Goal: Browse casually: Explore the website without a specific task or goal

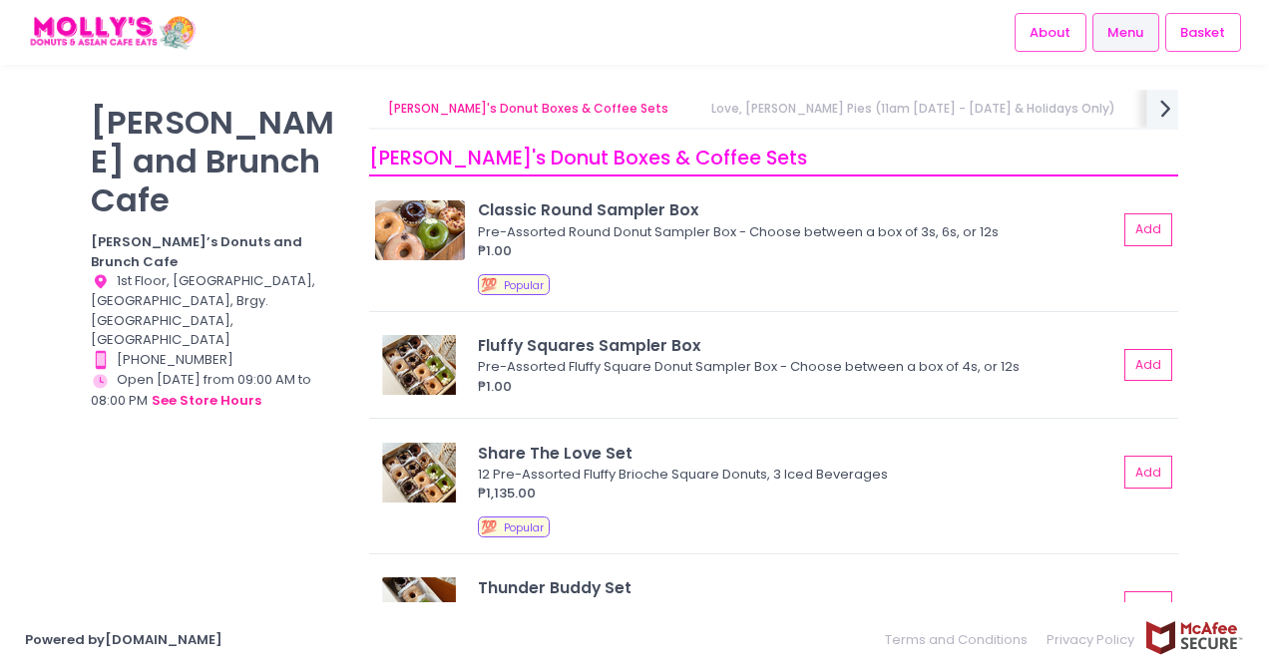
click at [1161, 120] on icon "next Created with Sketch." at bounding box center [1165, 108] width 29 height 29
click at [387, 97] on icon "prev Created with Sketch." at bounding box center [381, 108] width 29 height 29
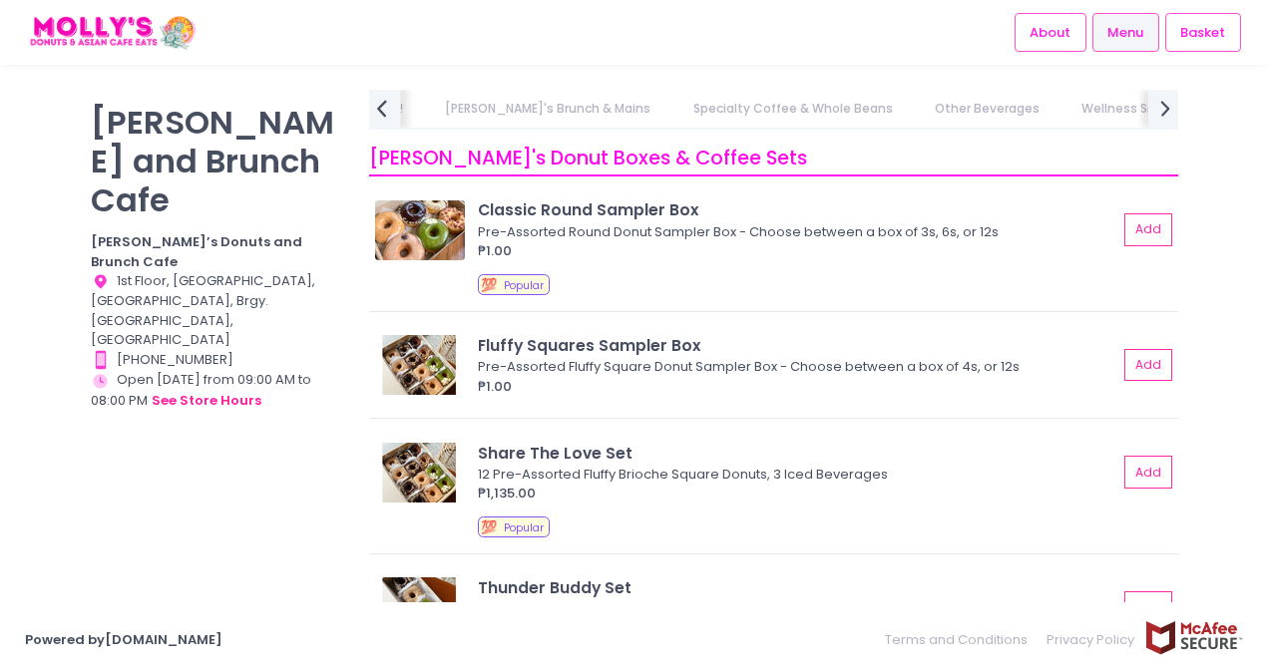
click at [387, 97] on icon "prev Created with Sketch." at bounding box center [381, 108] width 29 height 29
click at [605, 98] on link "[PERSON_NAME]'s Brunch & Mains" at bounding box center [727, 109] width 244 height 38
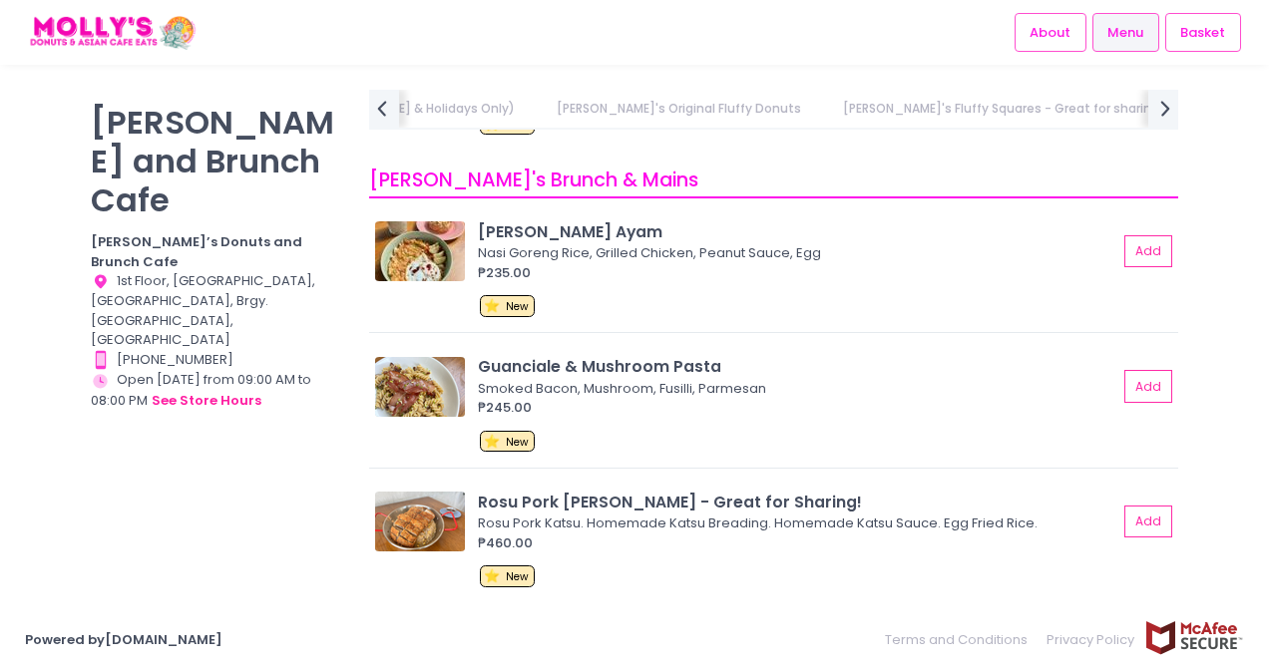
scroll to position [3567, 0]
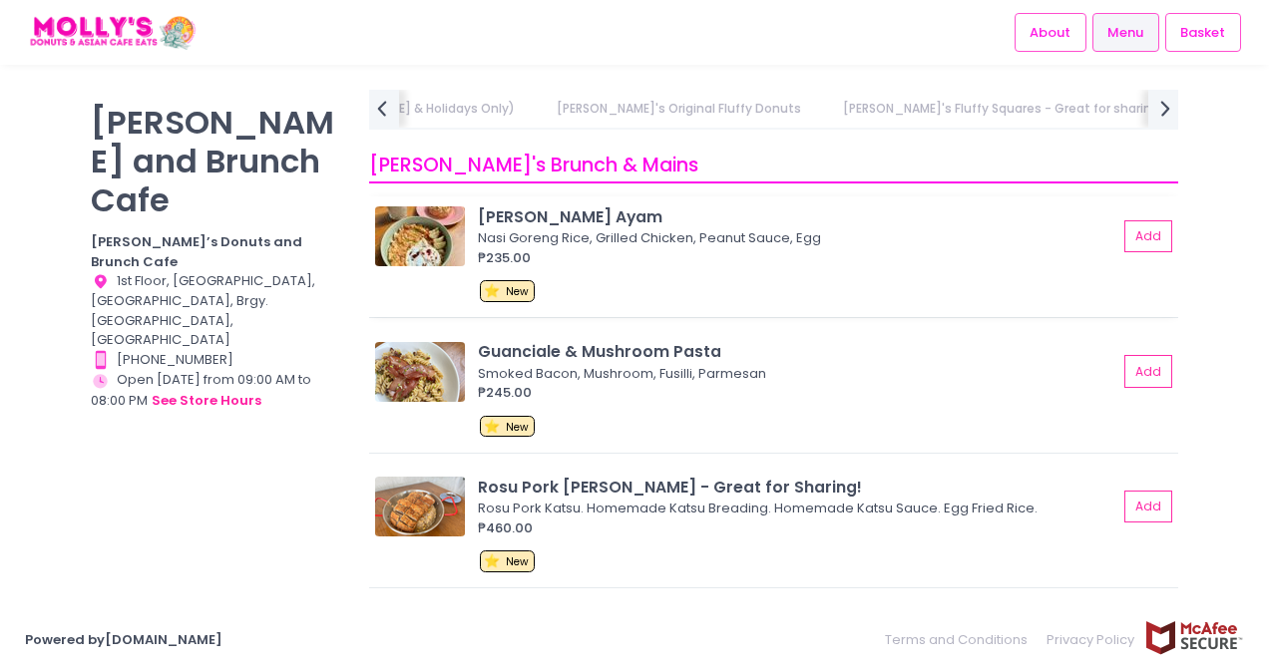
click at [413, 254] on img at bounding box center [420, 236] width 90 height 60
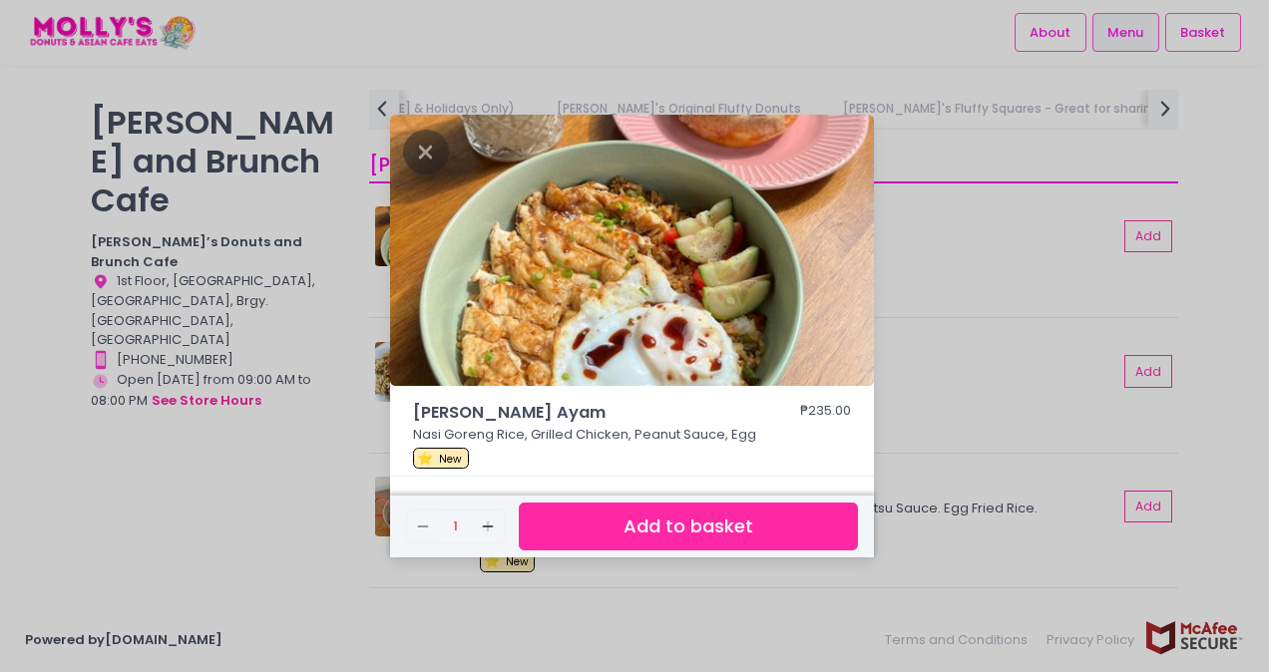
click at [896, 266] on div "Nasi Goreng Ayam ₱235.00 Nasi Goreng Rice, Grilled Chicken, Peanut Sauce, Egg ⭐…" at bounding box center [634, 336] width 1269 height 672
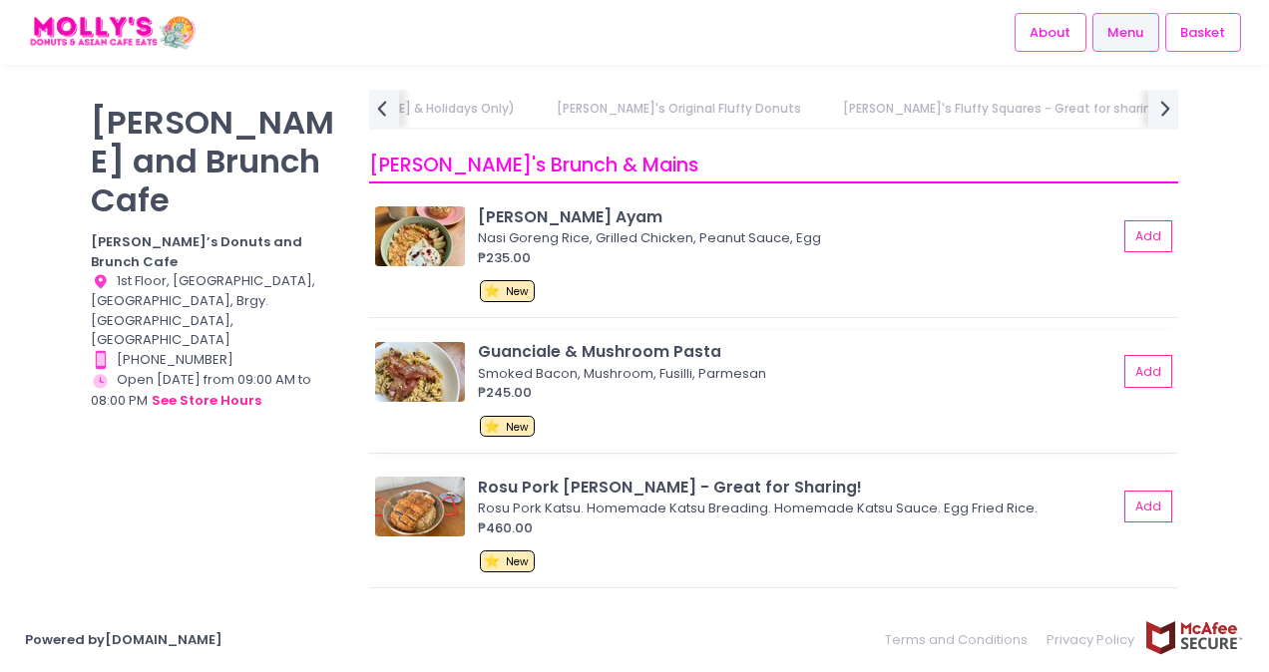
click at [419, 365] on img at bounding box center [420, 372] width 90 height 60
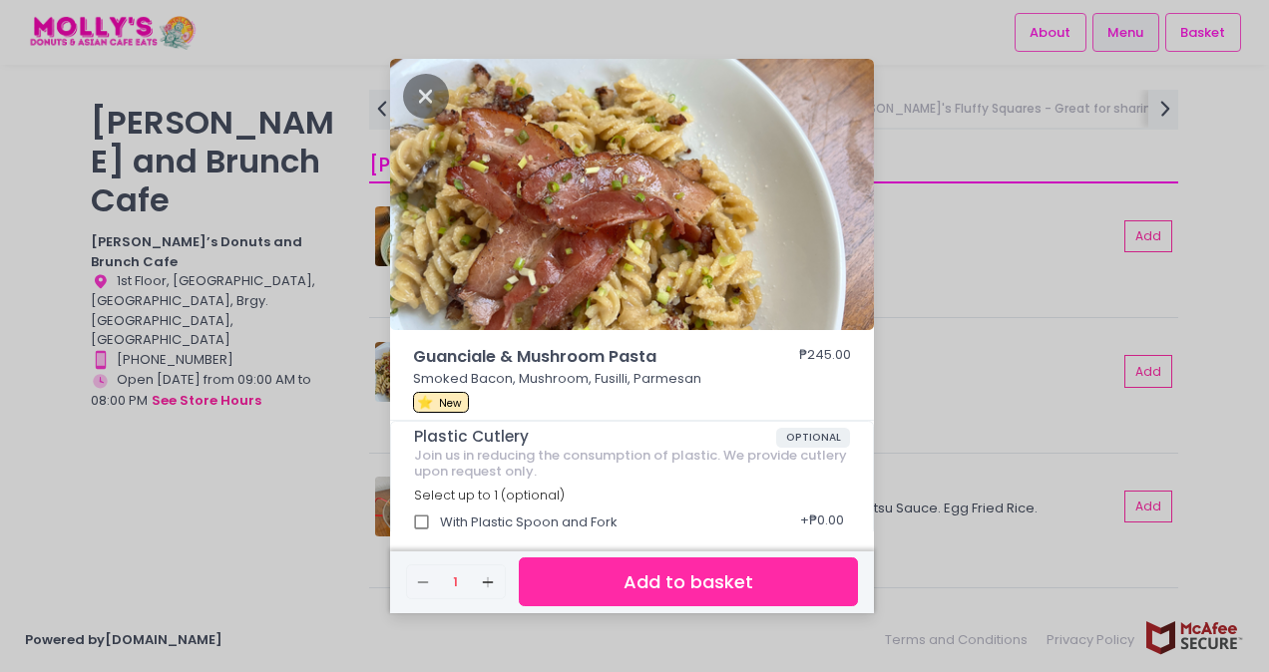
click at [914, 247] on div "Guanciale & Mushroom Pasta ₱245.00 Smoked Bacon, Mushroom, Fusilli, Parmesan ⭐ …" at bounding box center [634, 336] width 1269 height 672
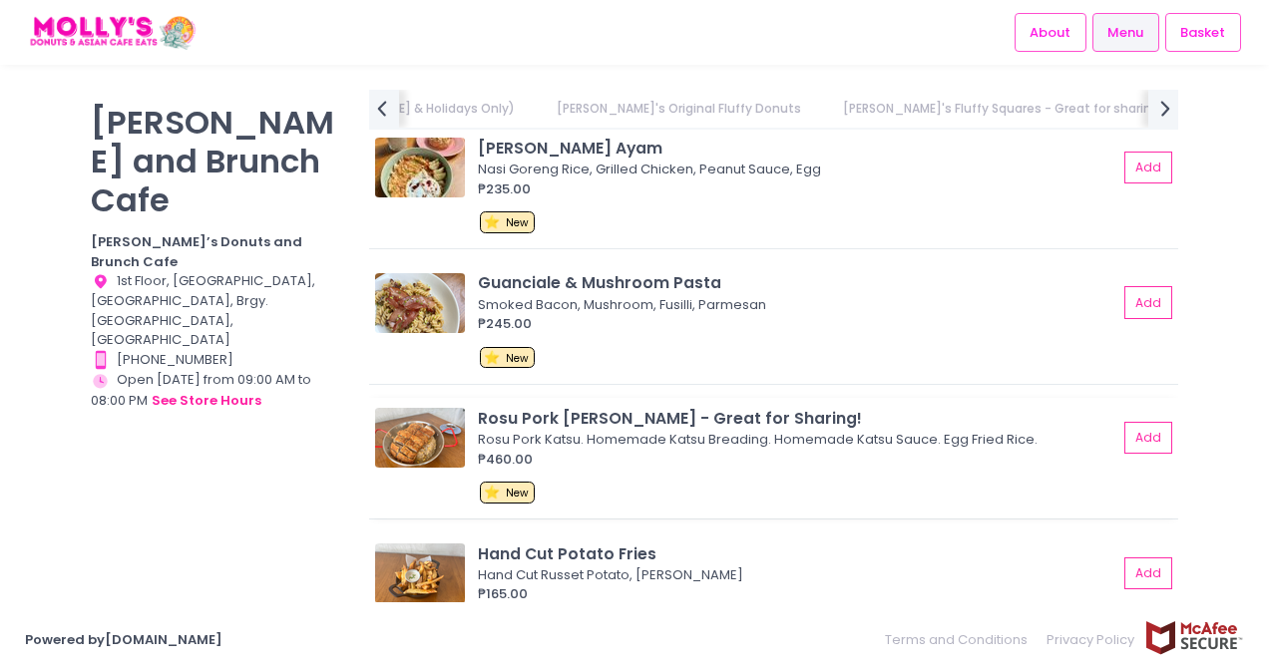
scroll to position [3666, 0]
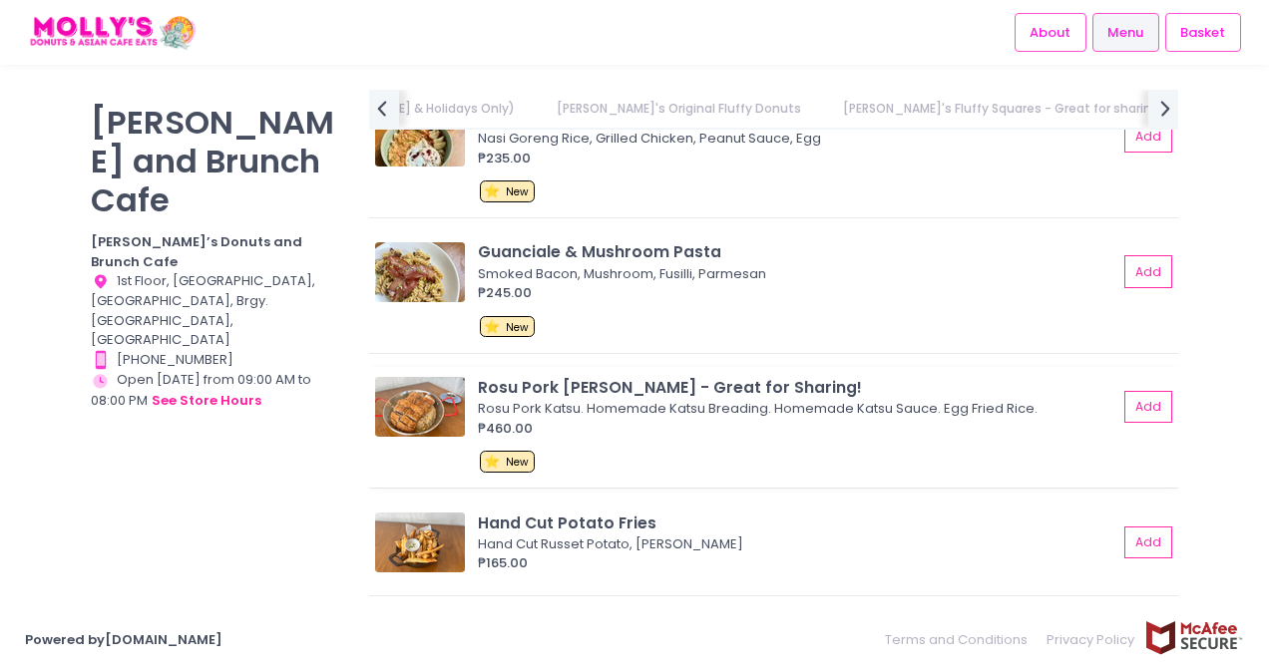
click at [435, 385] on img at bounding box center [420, 407] width 90 height 60
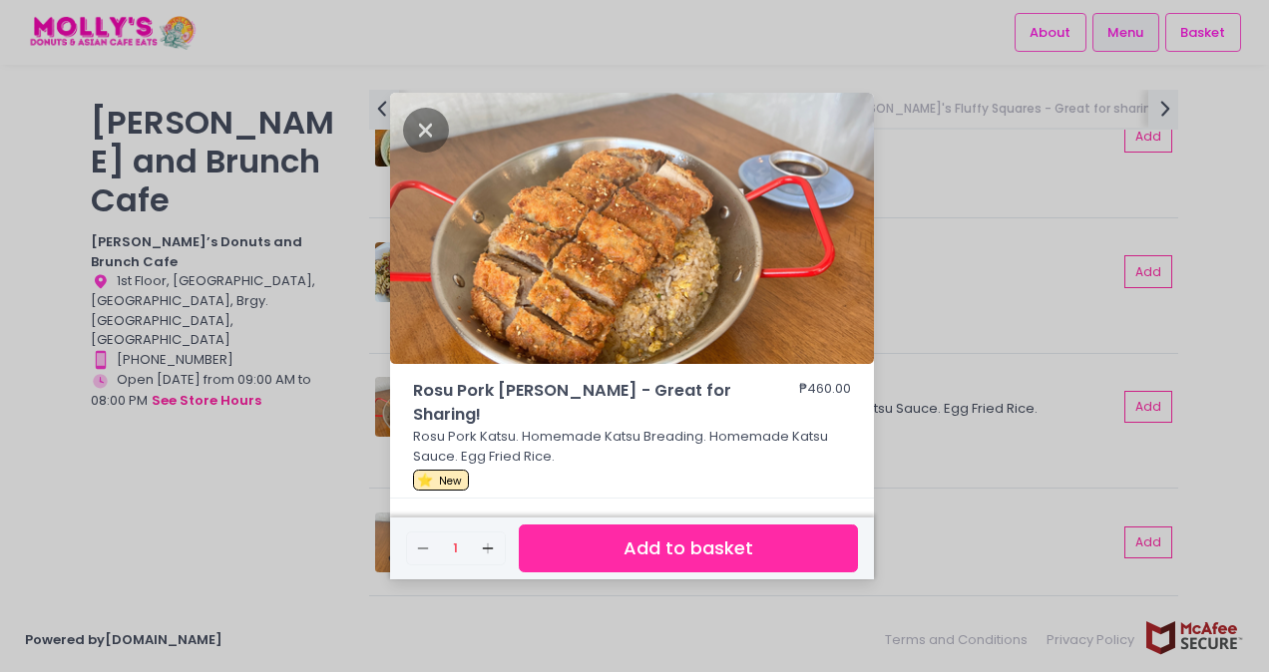
click at [900, 319] on div "Rosu Pork [PERSON_NAME] - Great for Sharing! ₱460.00 Rosu Pork Katsu. Homemade …" at bounding box center [634, 336] width 1269 height 672
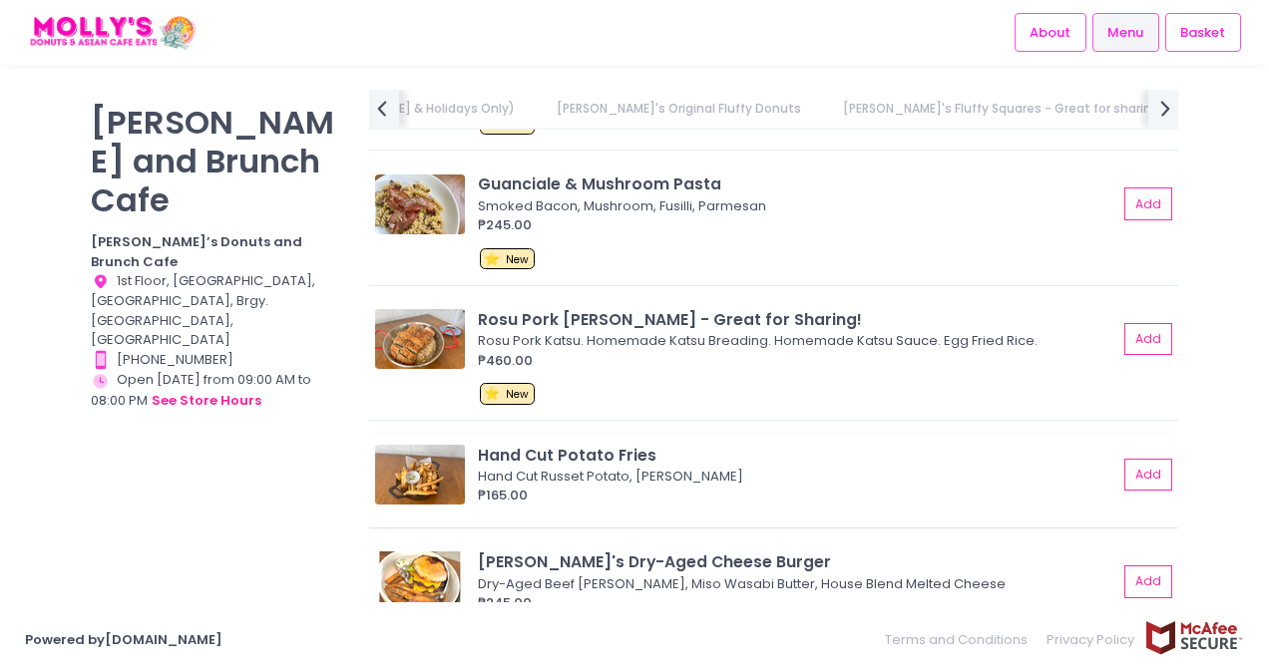
scroll to position [3766, 0]
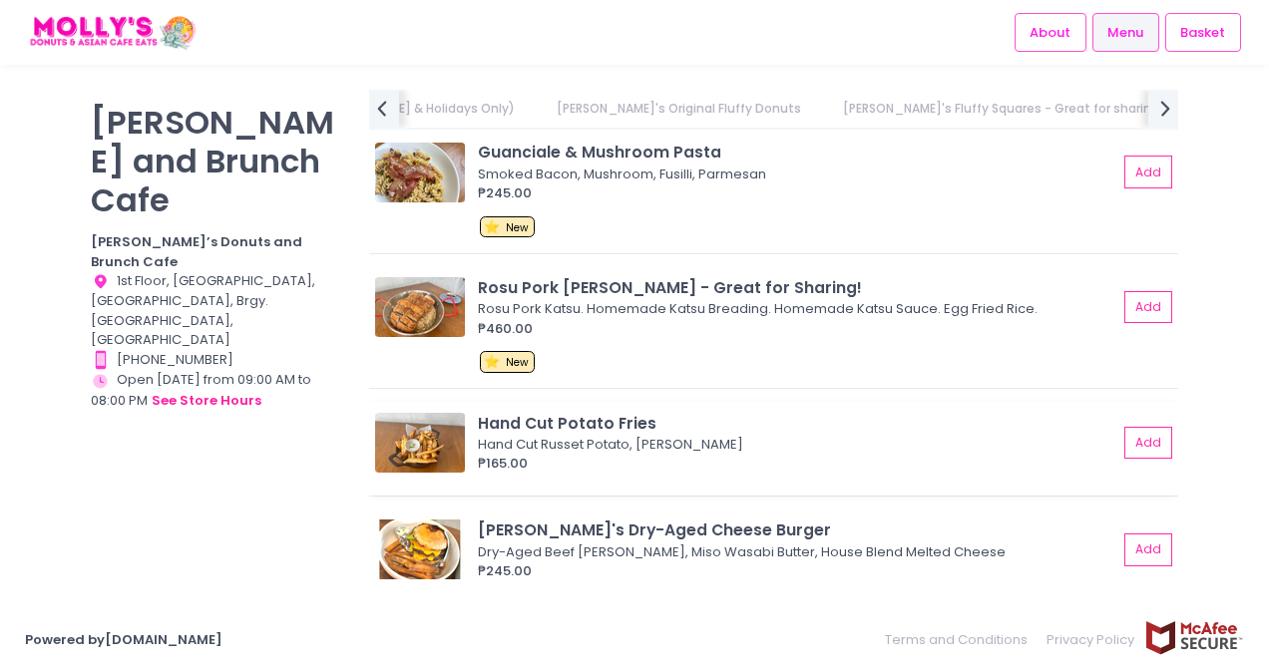
click at [413, 432] on img at bounding box center [420, 443] width 90 height 60
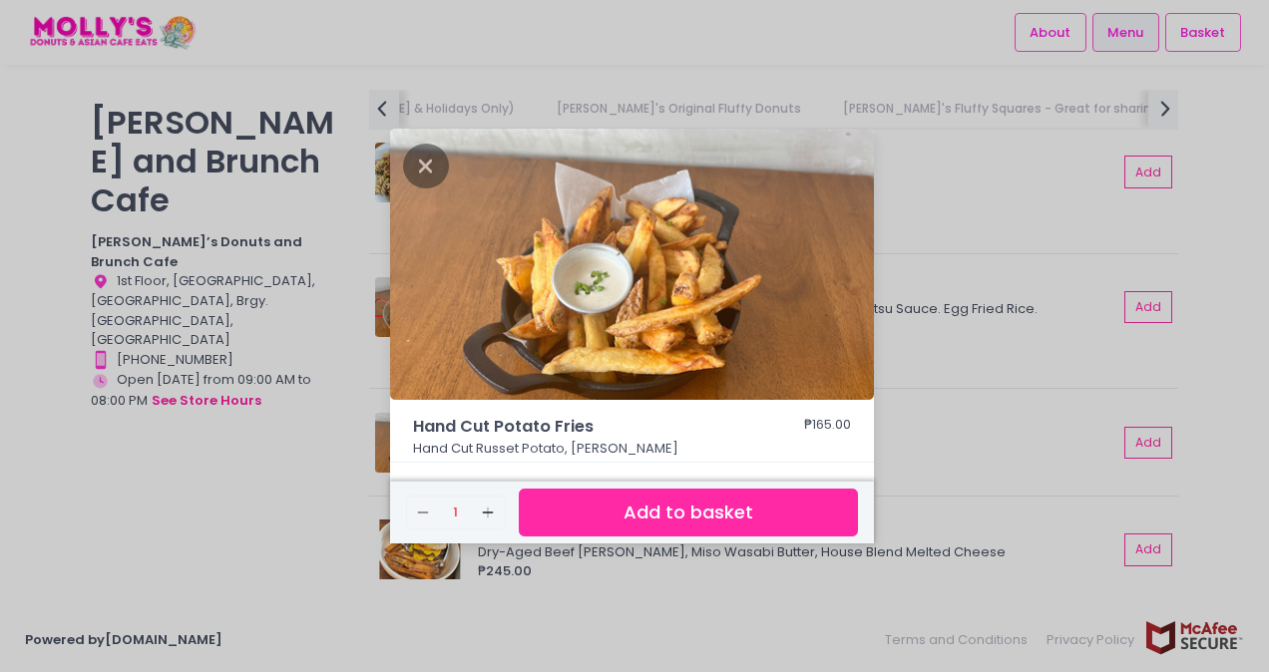
click at [943, 333] on div "Hand Cut Potato Fries ₱165.00 Hand Cut Russet Potato, Garlic Aioli Remove Creat…" at bounding box center [634, 336] width 1269 height 672
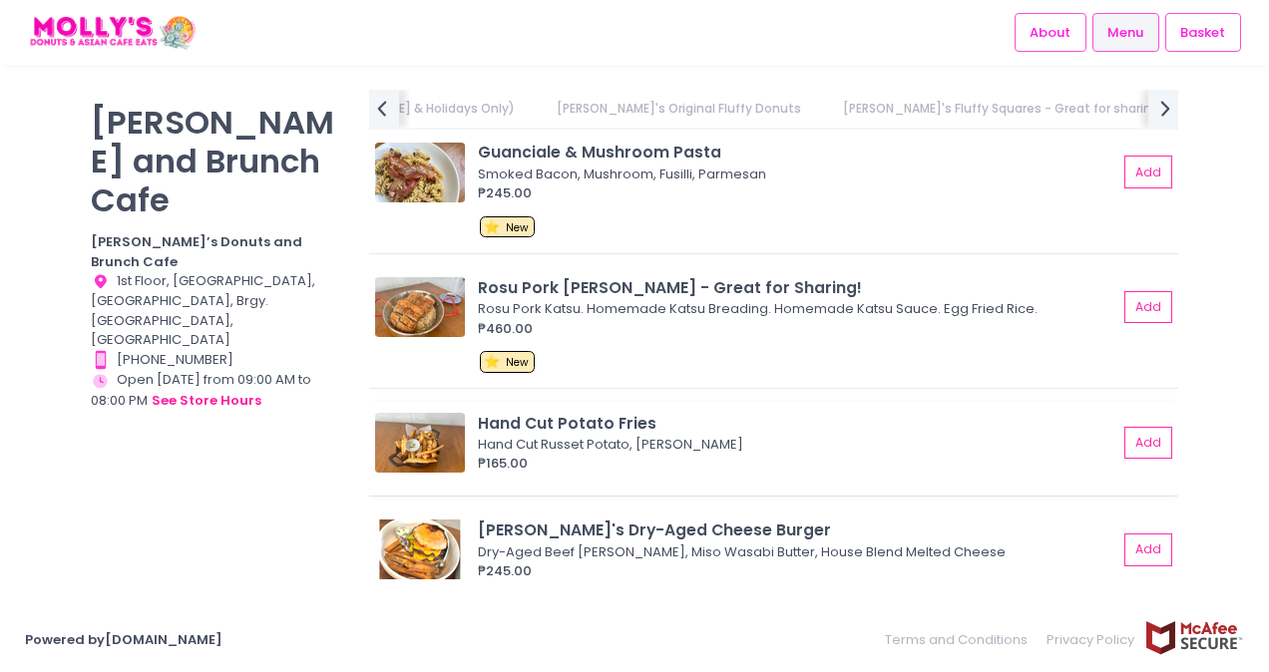
scroll to position [3866, 0]
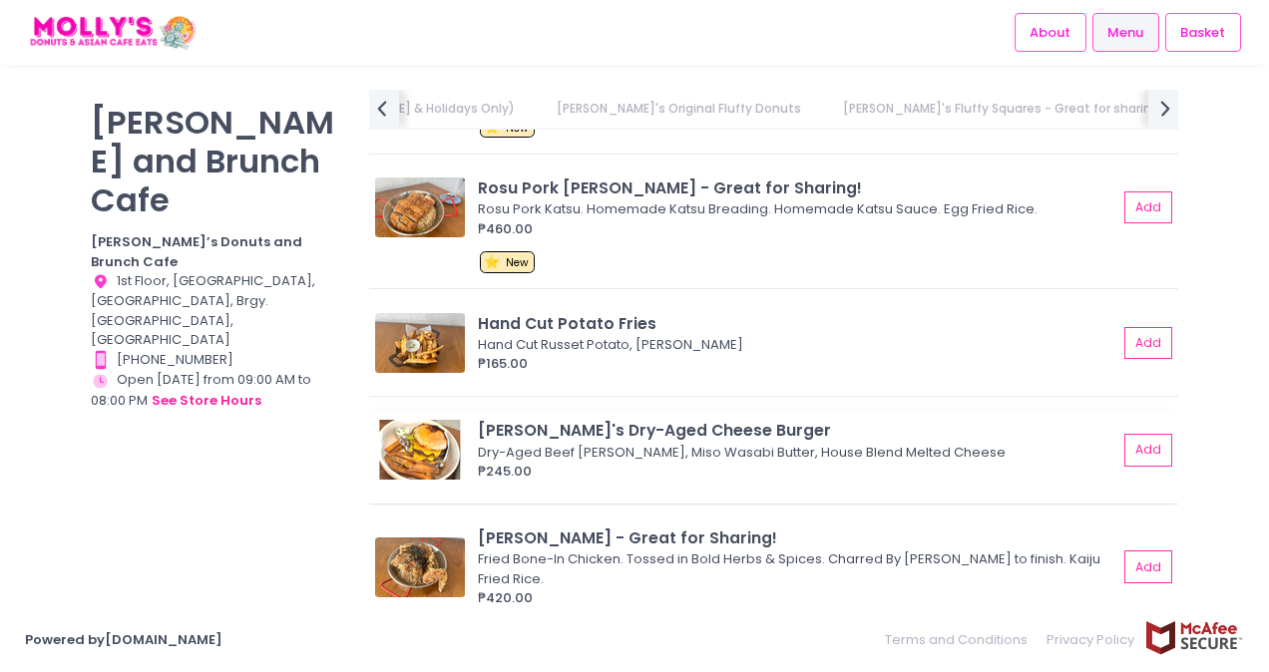
click at [421, 460] on img at bounding box center [420, 450] width 90 height 60
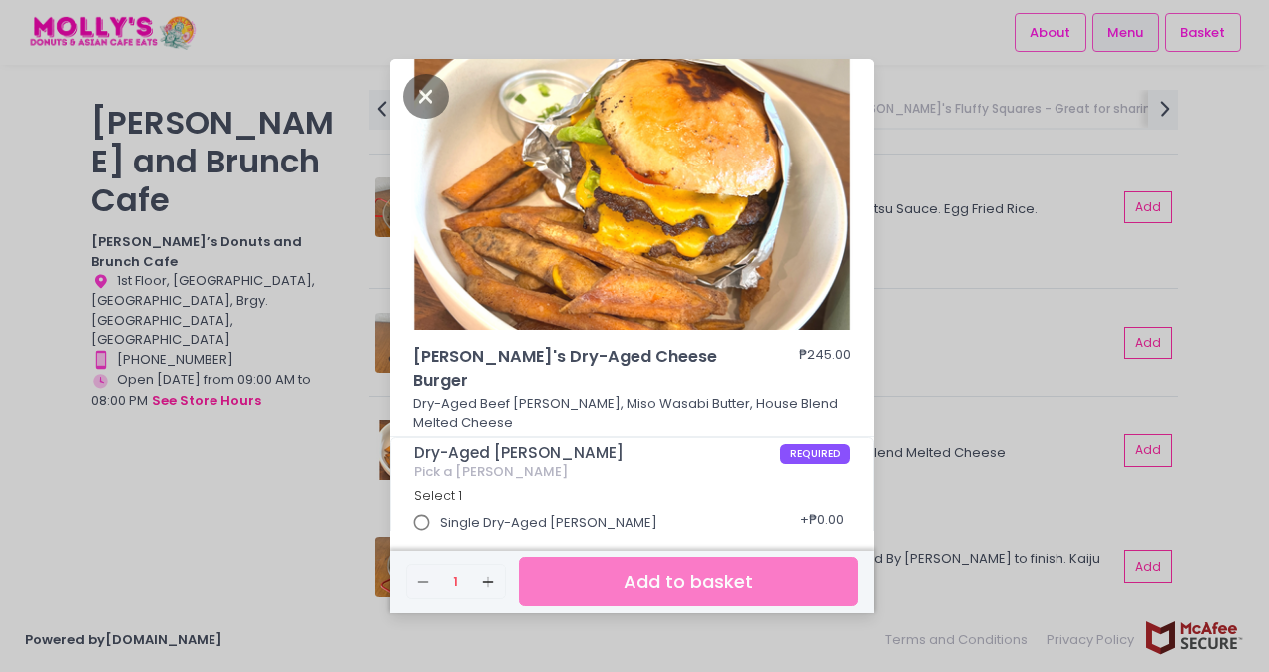
click at [894, 341] on div "Molly's Dry-Aged Cheese Burger ₱245.00 Dry-Aged Beef [PERSON_NAME], Miso Wasabi…" at bounding box center [634, 336] width 1269 height 672
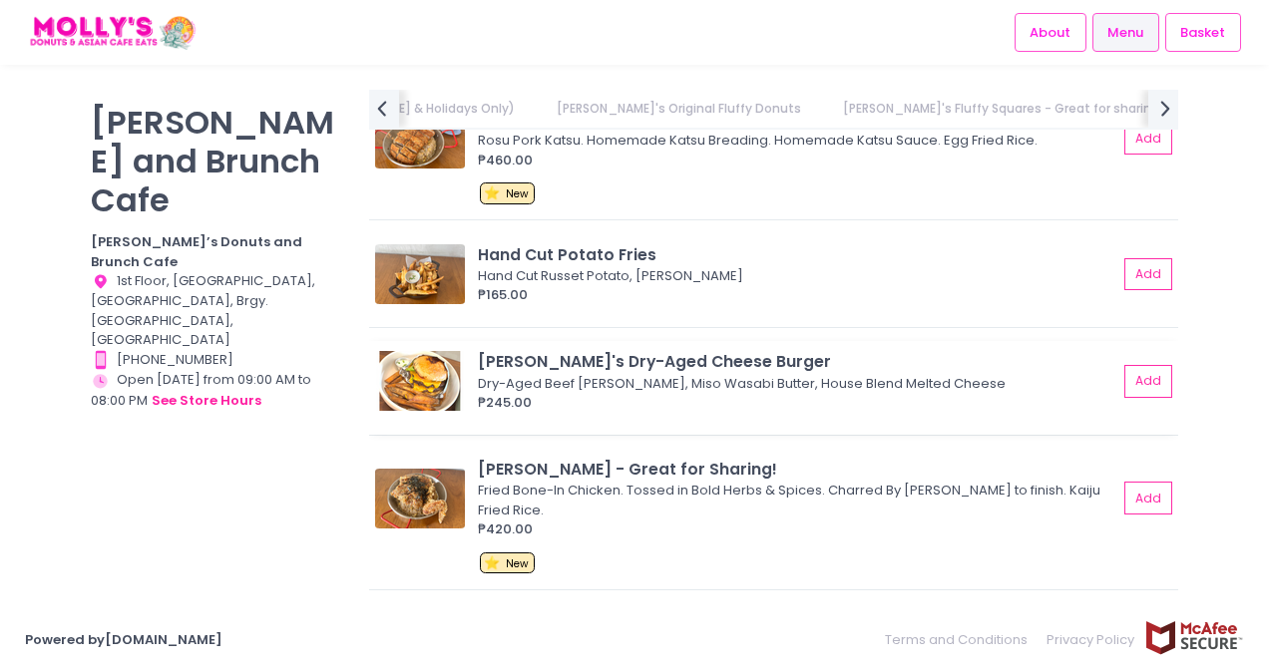
scroll to position [3966, 0]
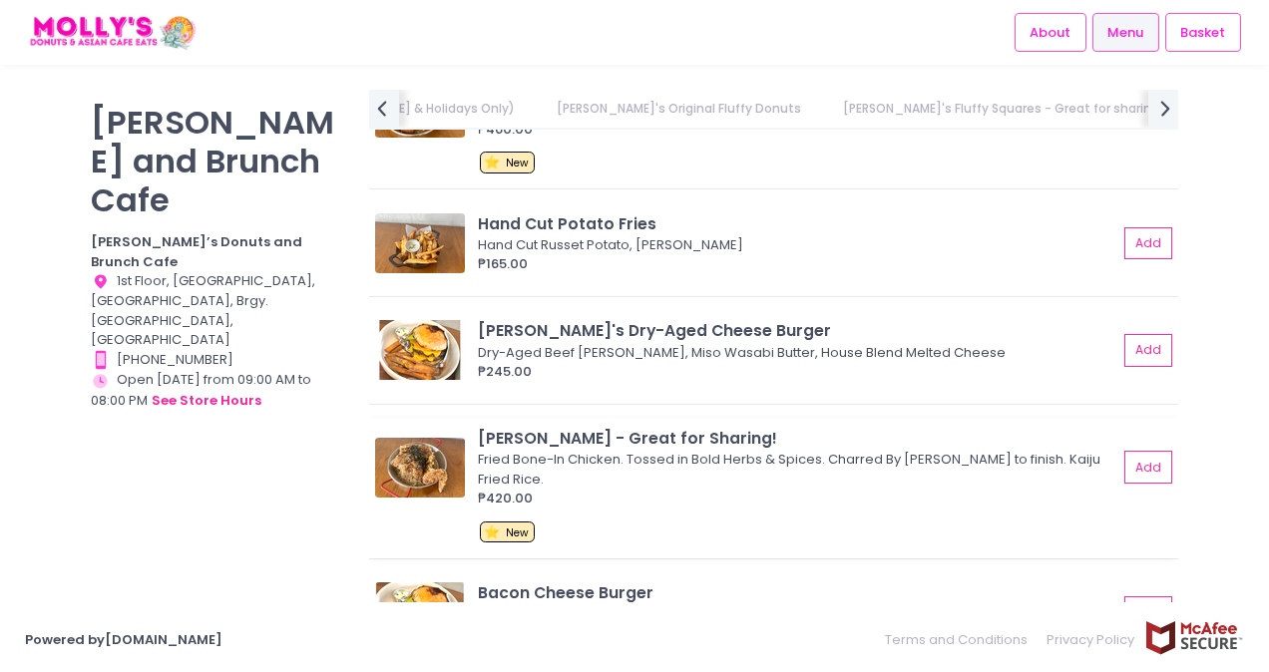
click at [413, 453] on img at bounding box center [420, 468] width 90 height 60
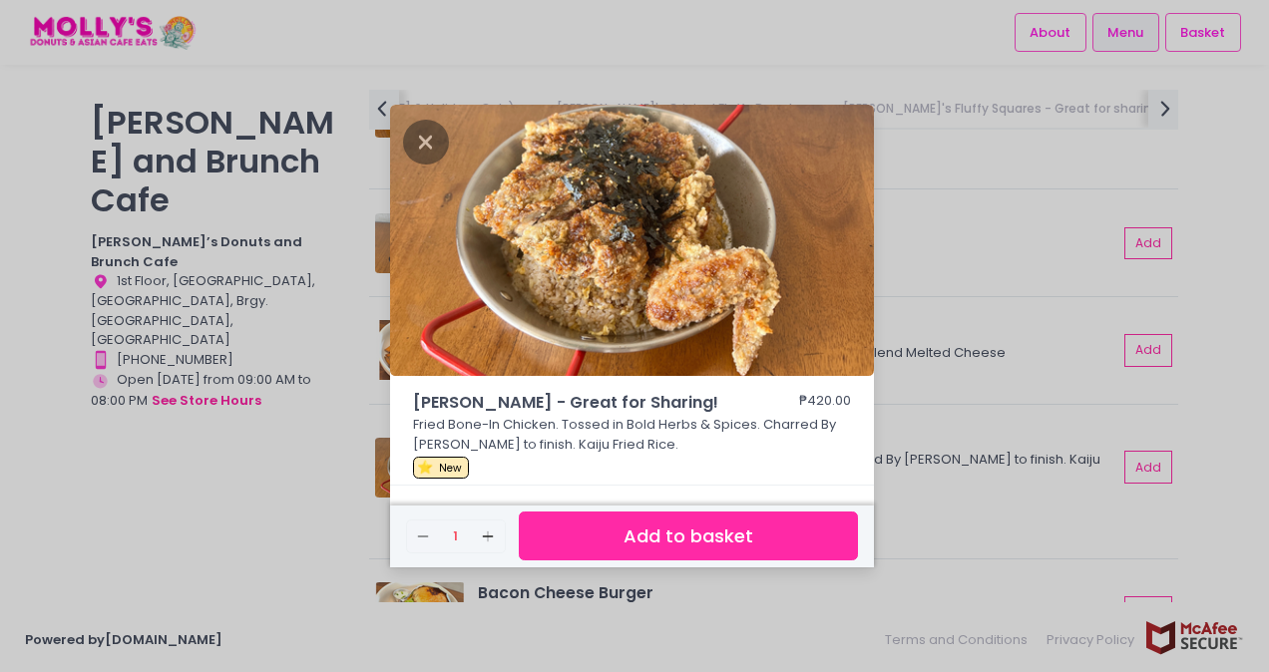
click at [921, 318] on div "[PERSON_NAME] - Great for Sharing! ₱420.00 Fried Bone-In Chicken. Tossed in Bol…" at bounding box center [634, 336] width 1269 height 672
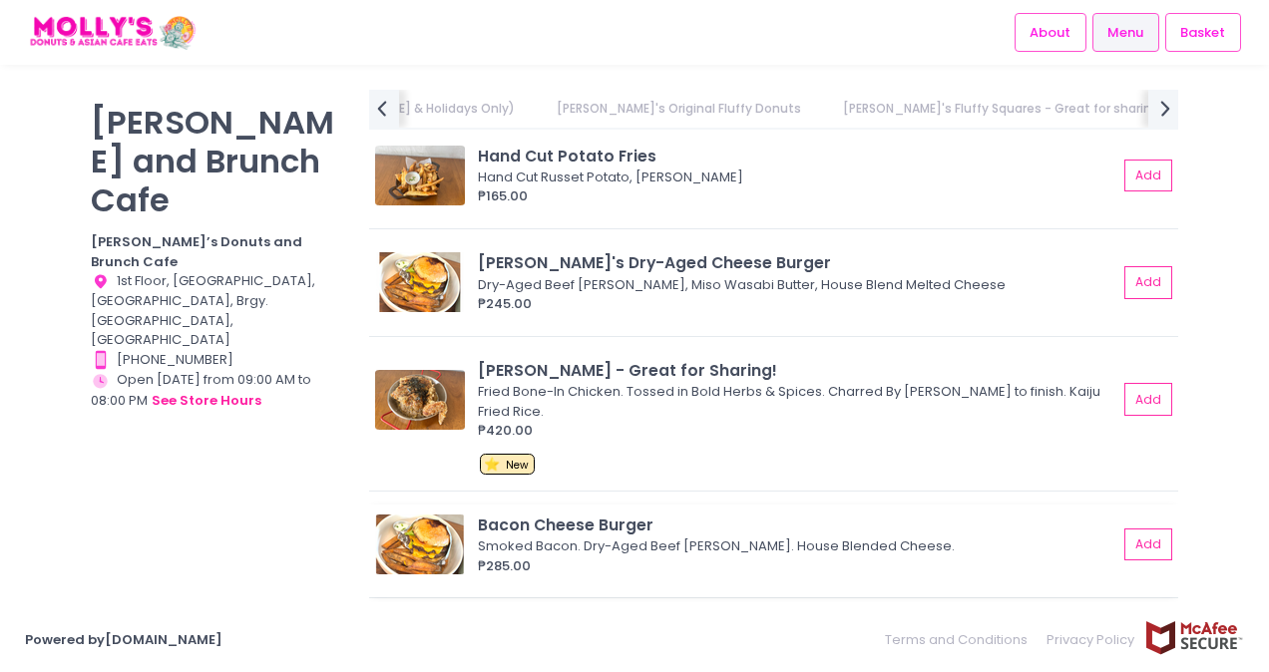
scroll to position [4065, 0]
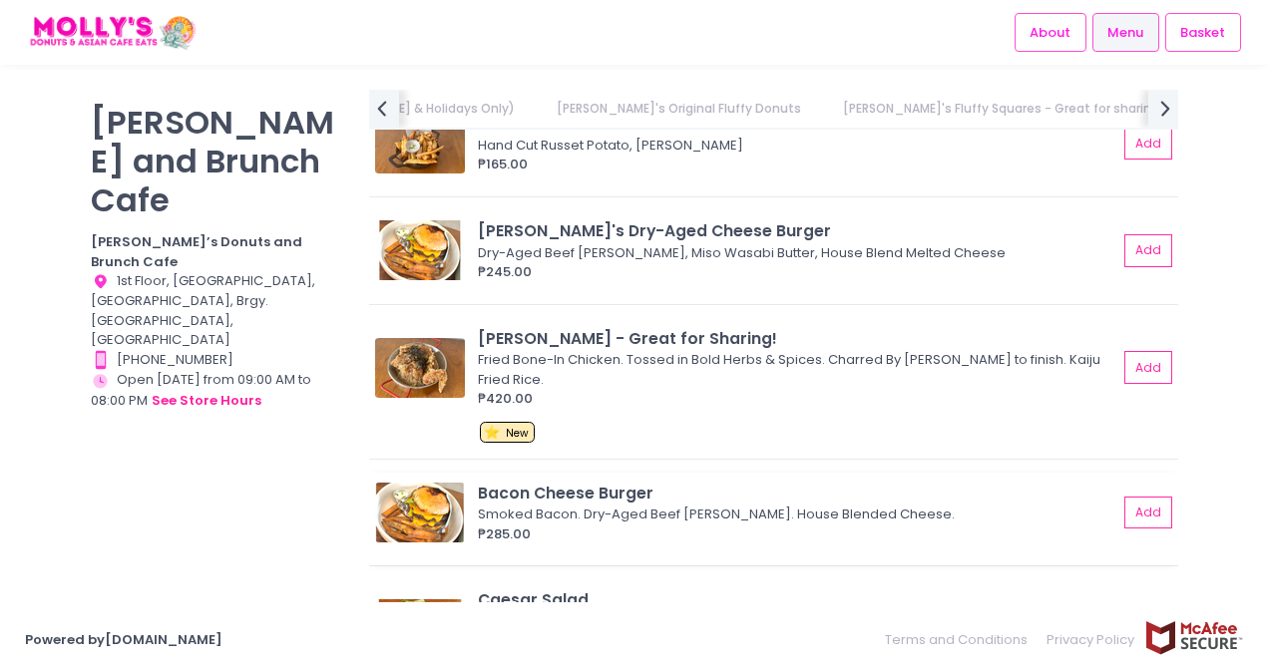
click at [405, 483] on img at bounding box center [420, 513] width 90 height 60
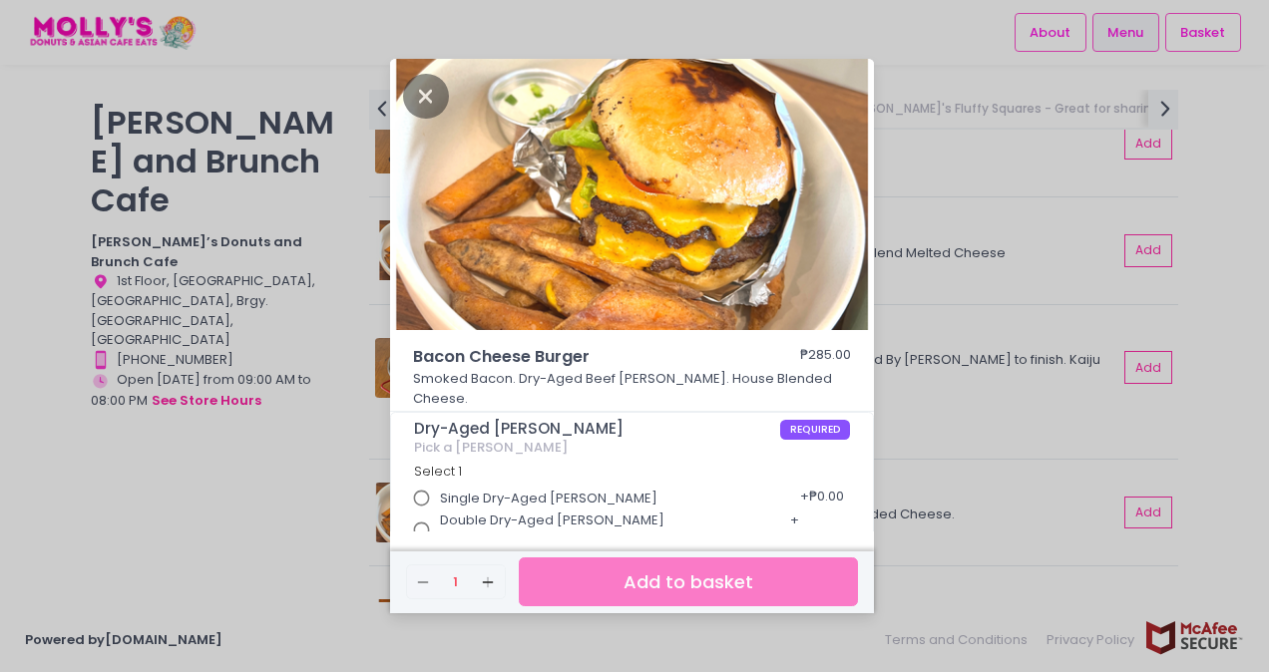
click at [884, 305] on div "Bacon Cheese Burger ₱285.00 Smoked Bacon. Dry-Aged Beef [PERSON_NAME]. House Bl…" at bounding box center [634, 336] width 1269 height 672
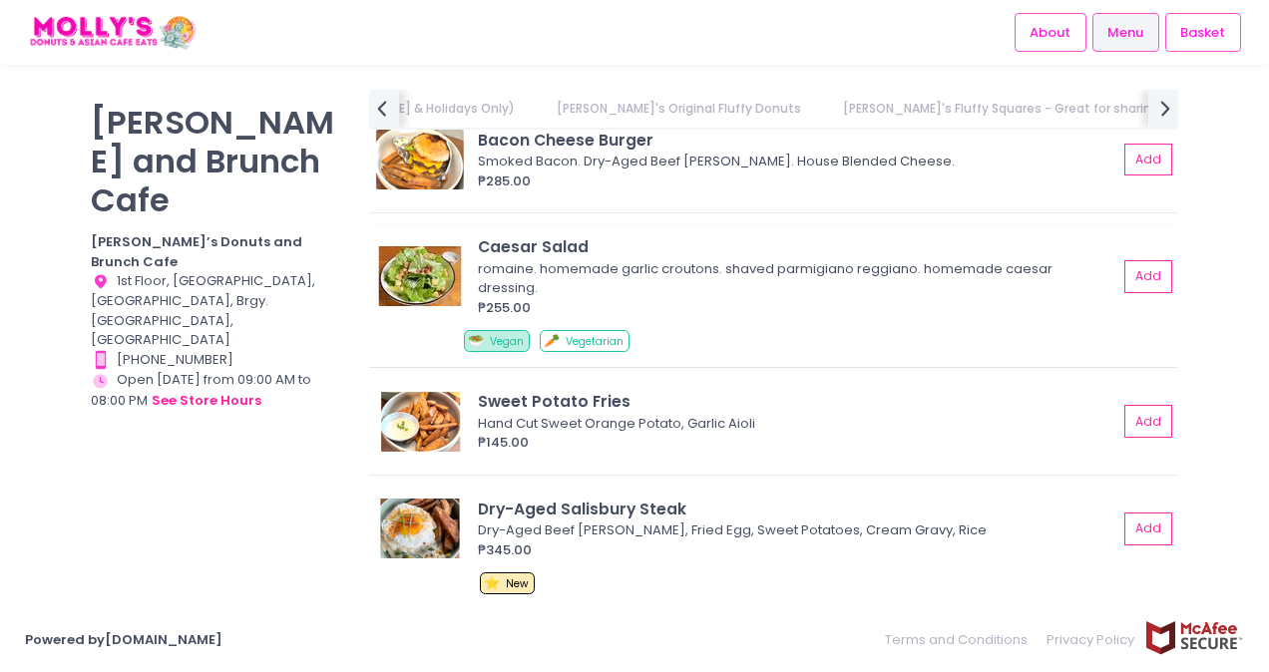
scroll to position [4464, 0]
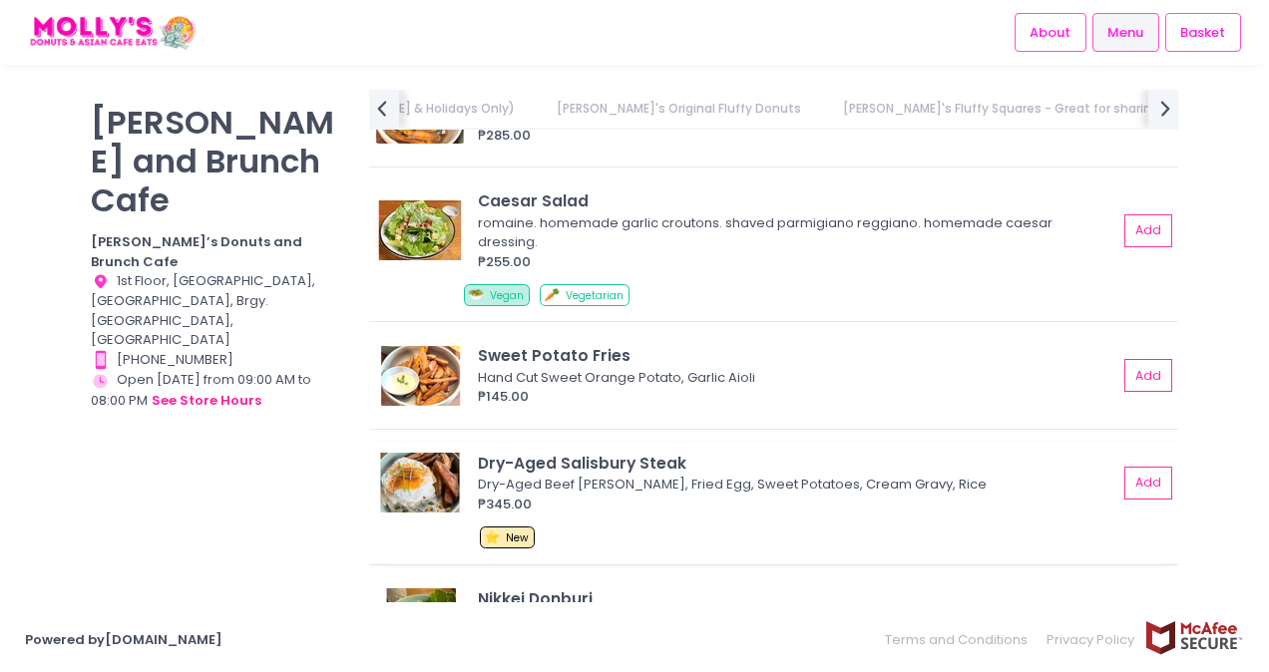
click at [409, 471] on img at bounding box center [420, 483] width 90 height 60
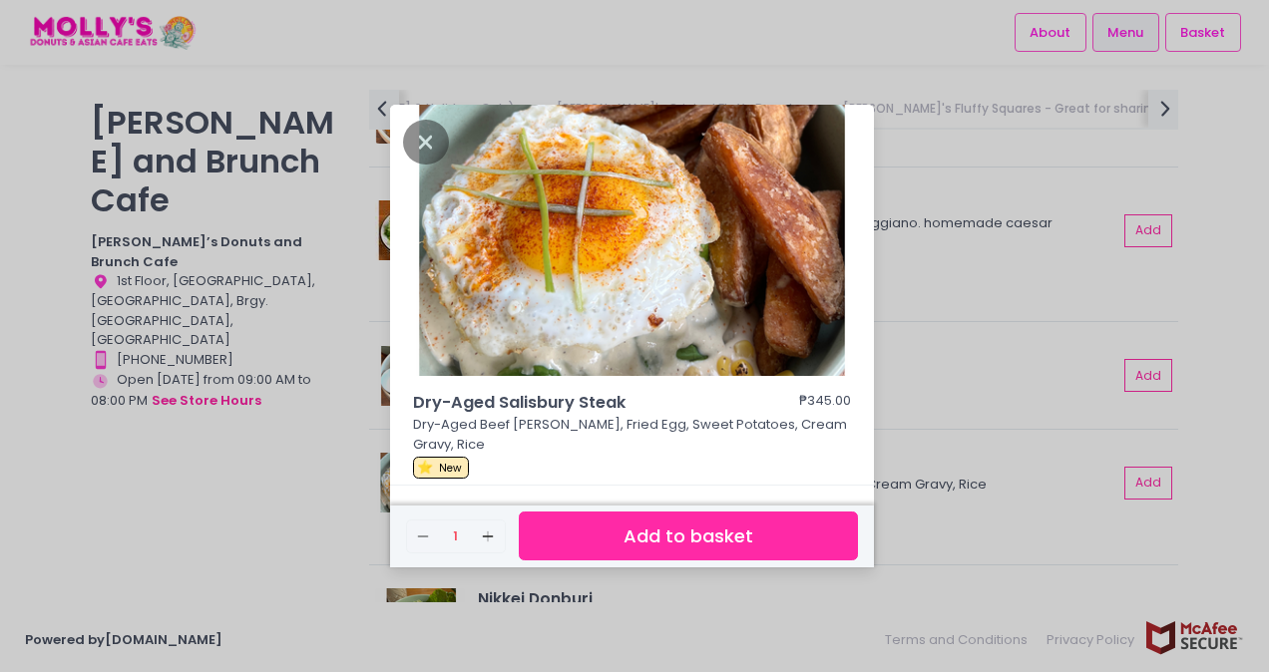
click at [944, 357] on div "Dry-Aged Salisbury Steak ₱345.00 Dry-Aged Beef [PERSON_NAME], Fried Egg, Sweet …" at bounding box center [634, 336] width 1269 height 672
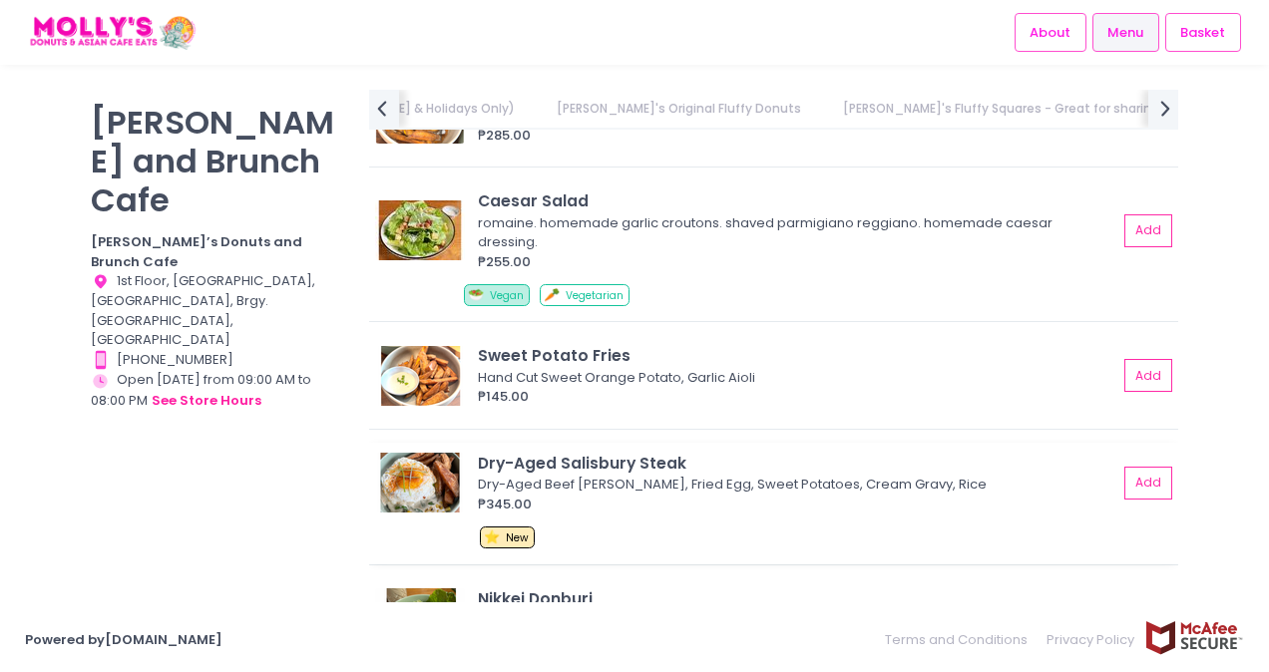
scroll to position [4564, 0]
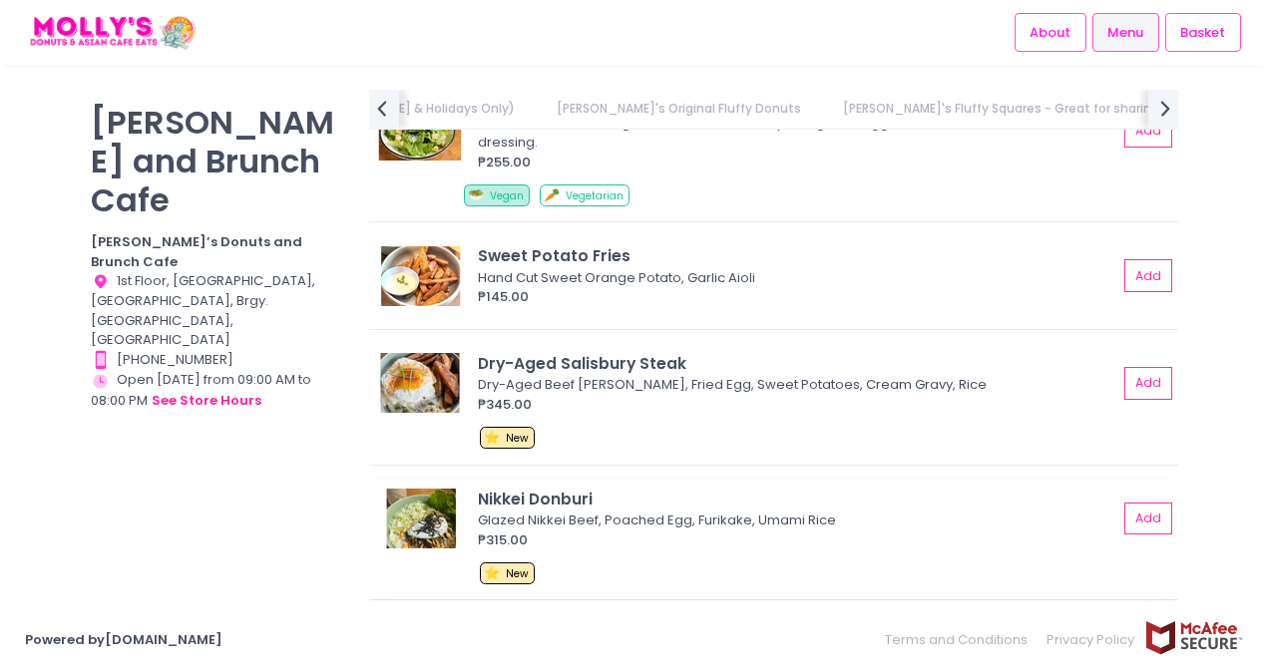
click at [427, 489] on img at bounding box center [420, 519] width 90 height 60
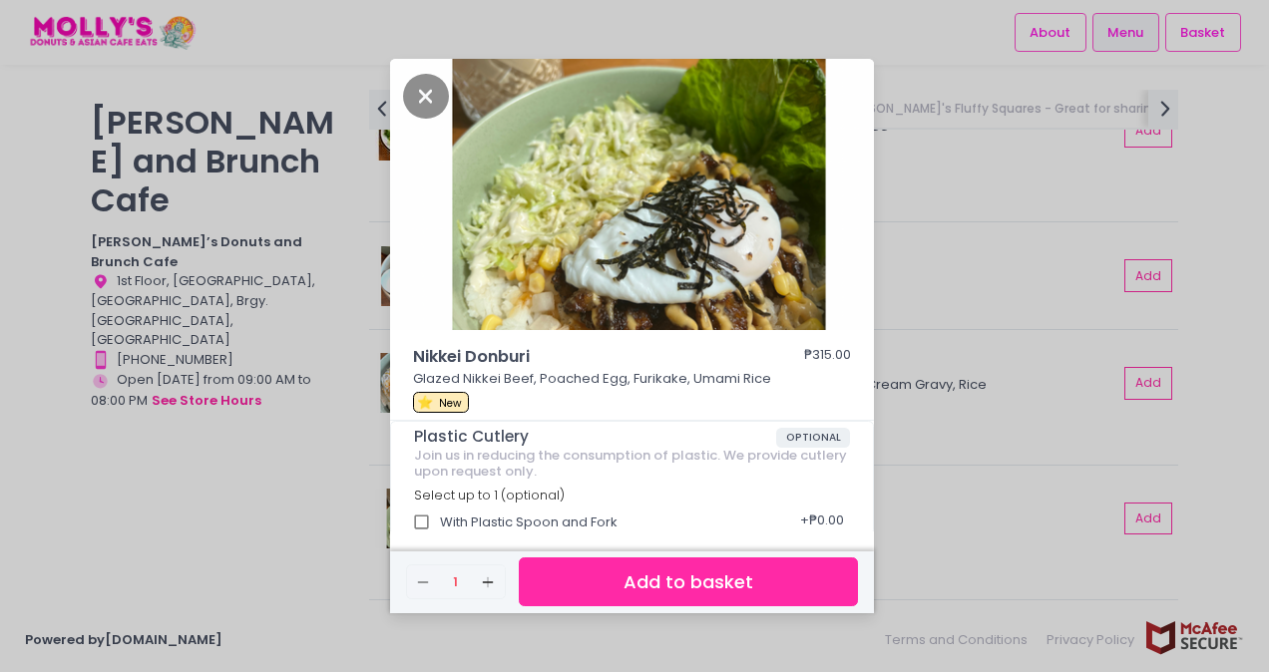
click at [938, 385] on div "Nikkei Donburi ₱315.00 Glazed Nikkei Beef, Poached Egg, Furikake, Umami Rice ⭐ …" at bounding box center [634, 336] width 1269 height 672
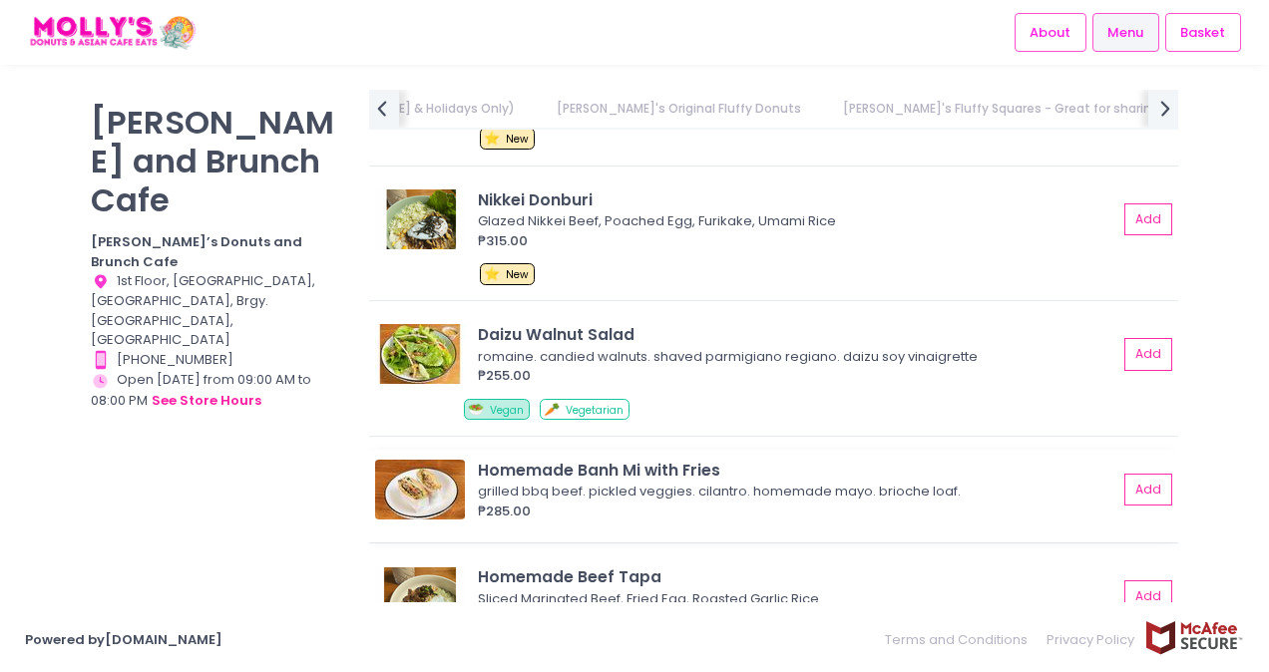
scroll to position [4963, 0]
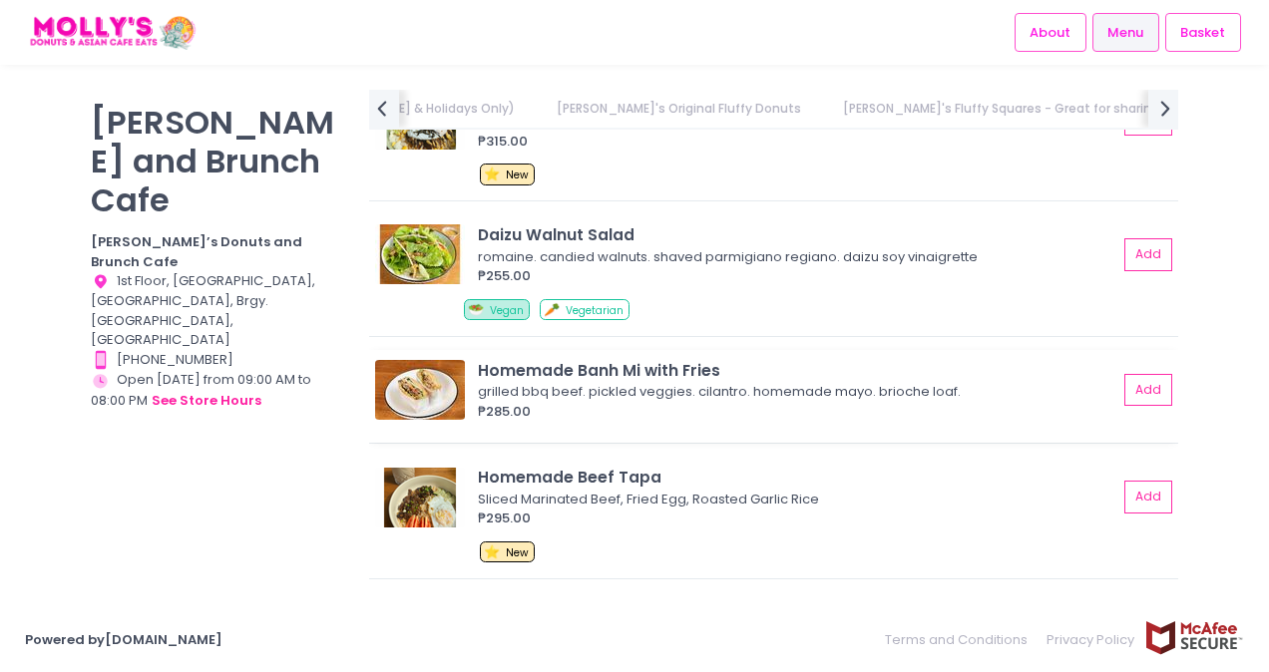
click at [409, 471] on img at bounding box center [420, 498] width 90 height 60
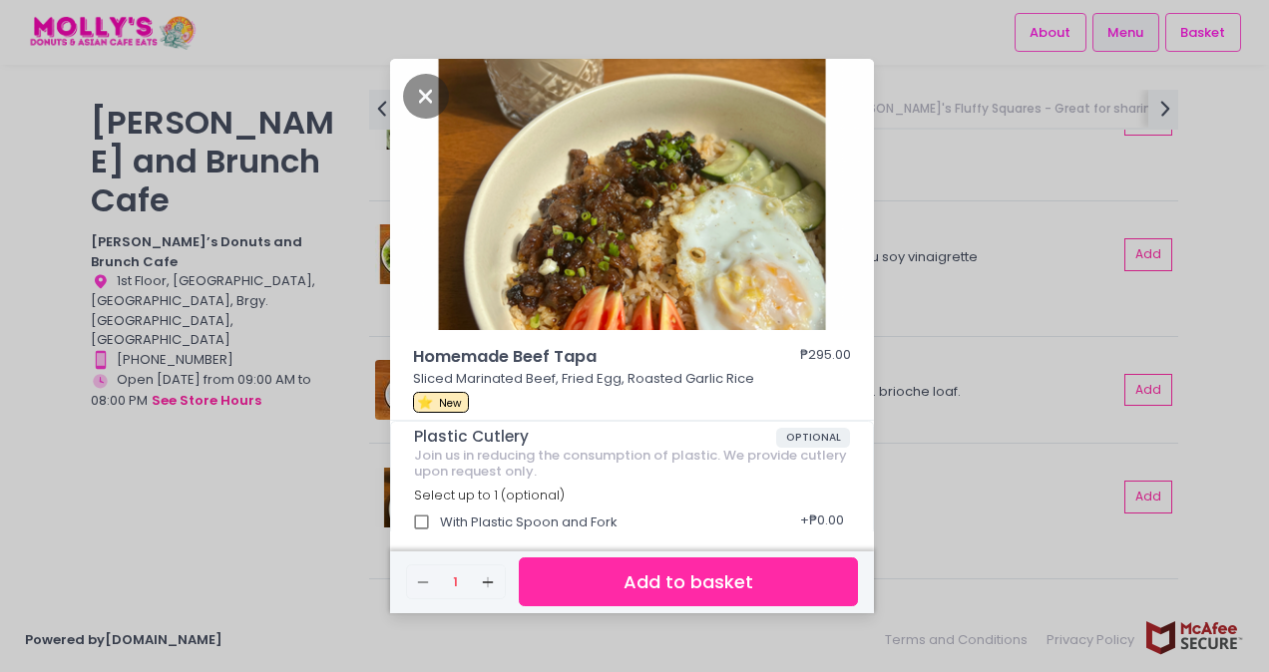
click at [947, 413] on div "Homemade Beef Tapa ₱295.00 Sliced Marinated Beef, Fried Egg, Roasted Garlic Ric…" at bounding box center [634, 336] width 1269 height 672
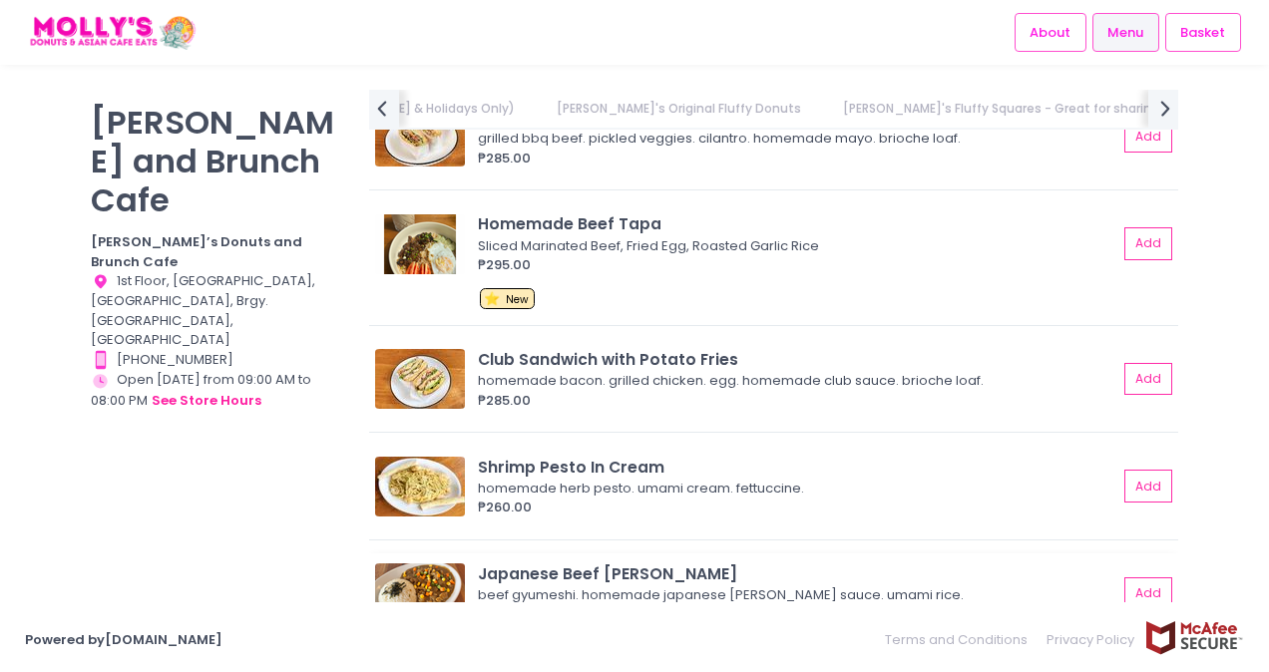
scroll to position [5262, 0]
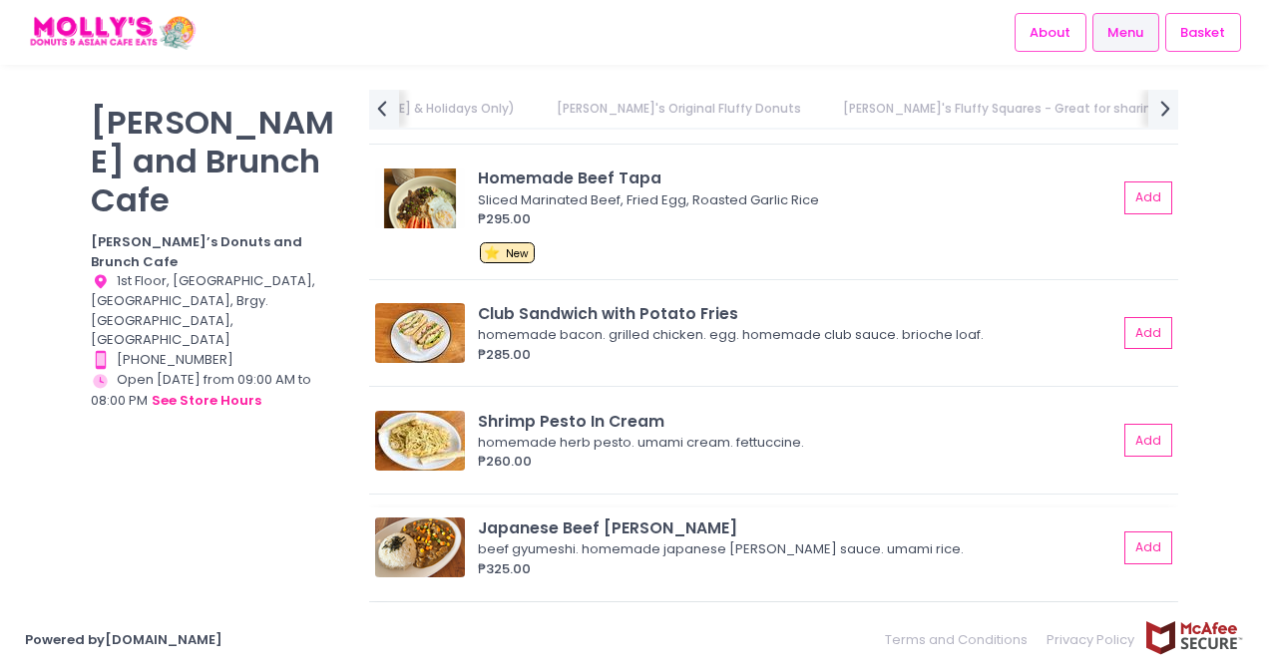
click at [413, 519] on img at bounding box center [420, 548] width 90 height 60
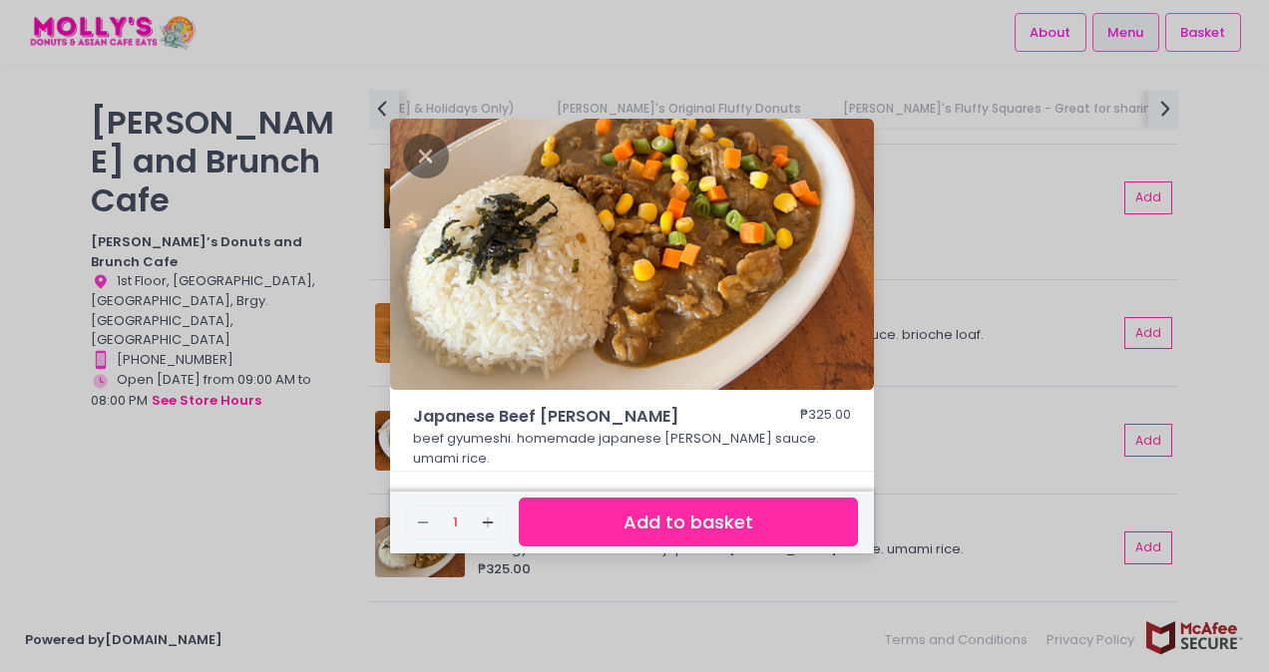
click at [932, 476] on div "Japanese Beef [PERSON_NAME] ₱325.00 beef gyumeshi. homemade japanese [PERSON_NA…" at bounding box center [634, 336] width 1269 height 672
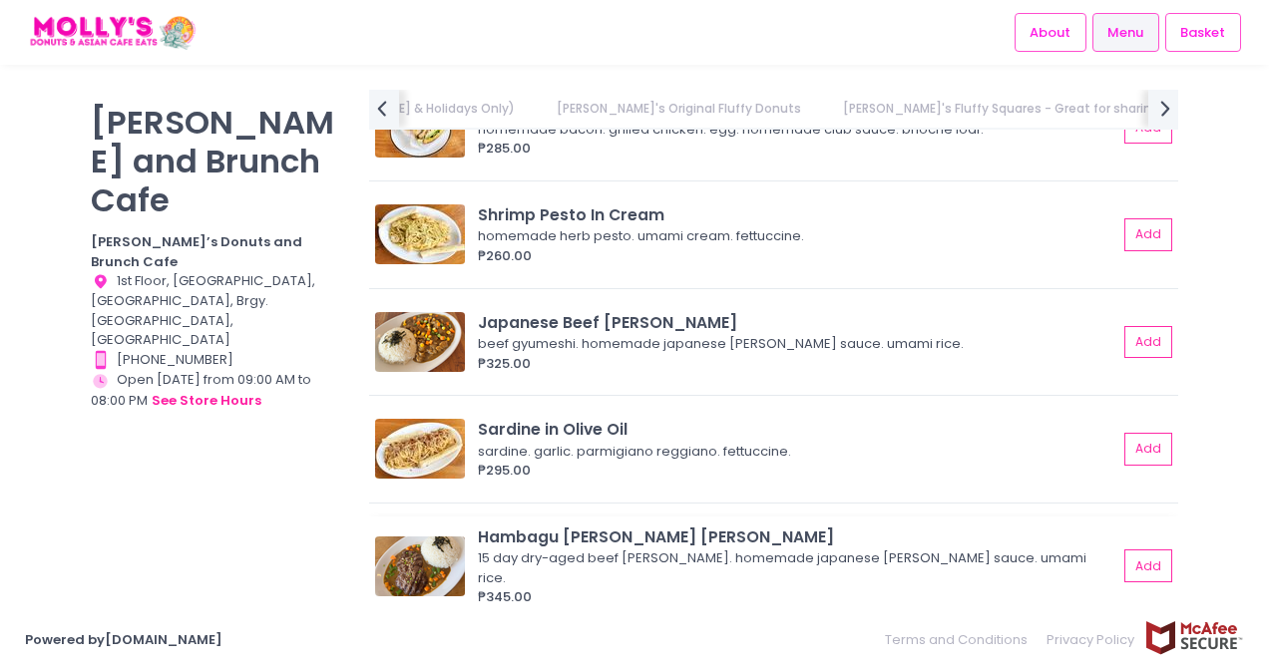
scroll to position [0, 860]
click at [448, 419] on img at bounding box center [420, 449] width 90 height 60
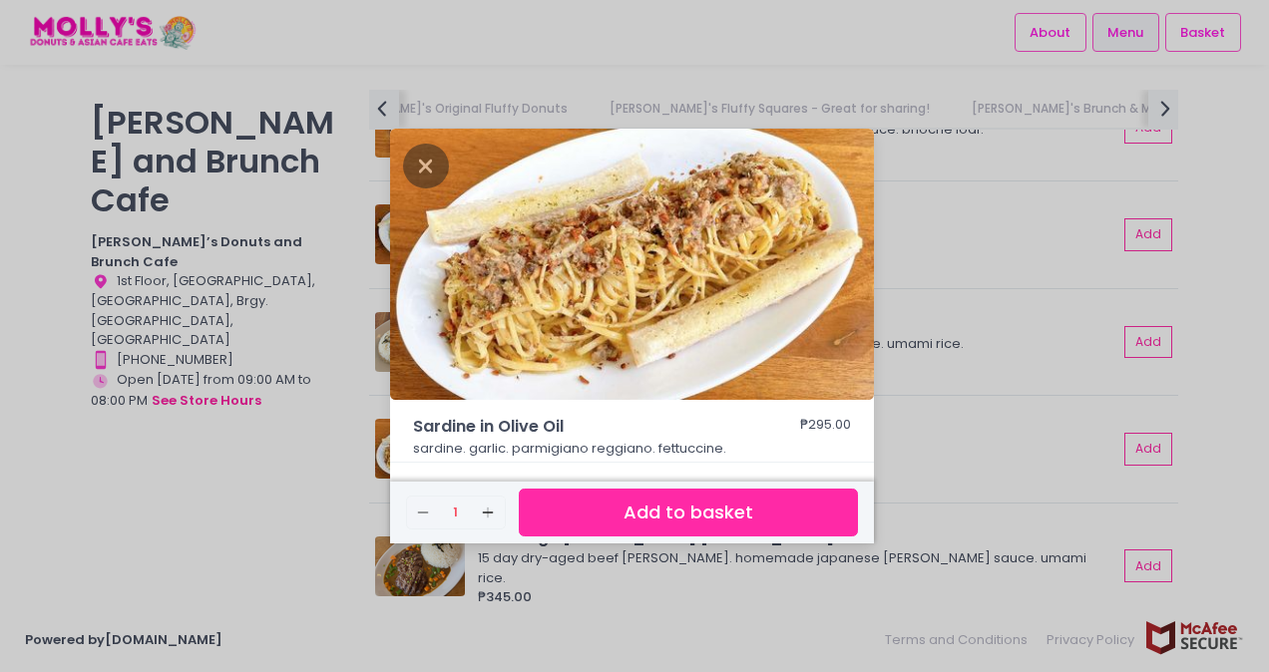
click at [1069, 473] on div "Sardine in Olive Oil ₱295.00 sardine. garlic. parmigiano reggiano. fettuccine. …" at bounding box center [634, 336] width 1269 height 672
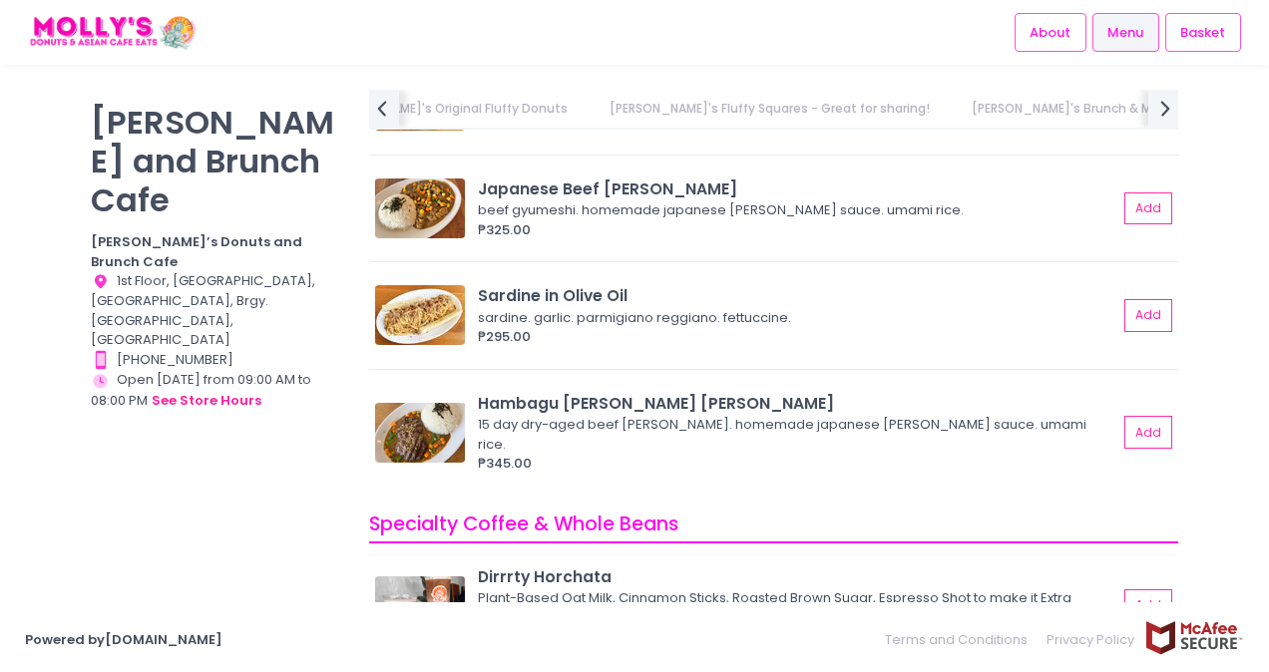
scroll to position [5661, 0]
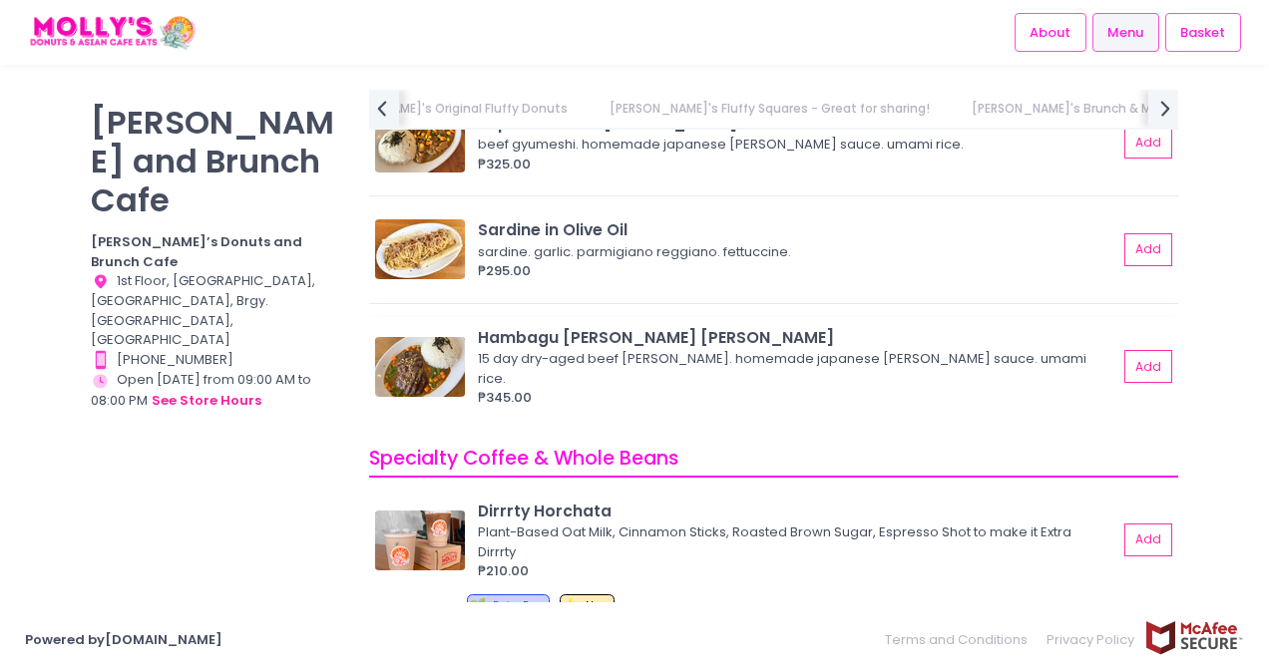
click at [412, 351] on img at bounding box center [420, 367] width 90 height 60
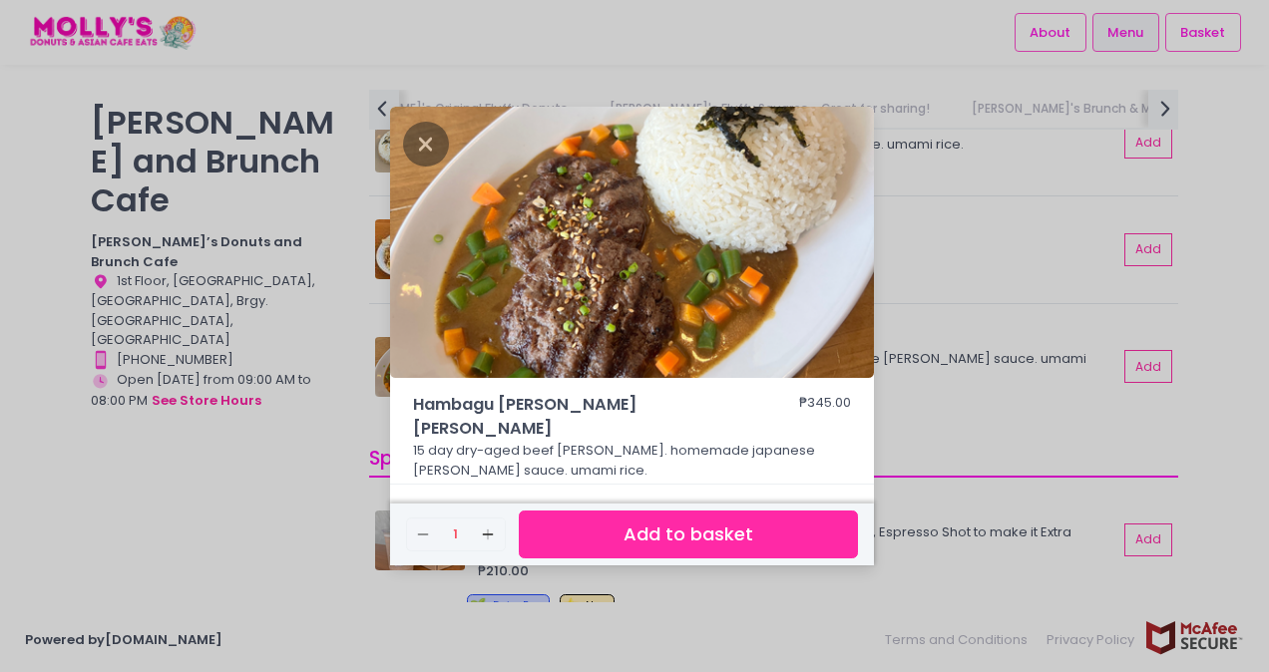
click at [951, 405] on div "Hambagu [PERSON_NAME] [PERSON_NAME] ₱345.00 15 day dry-aged beef [PERSON_NAME].…" at bounding box center [634, 336] width 1269 height 672
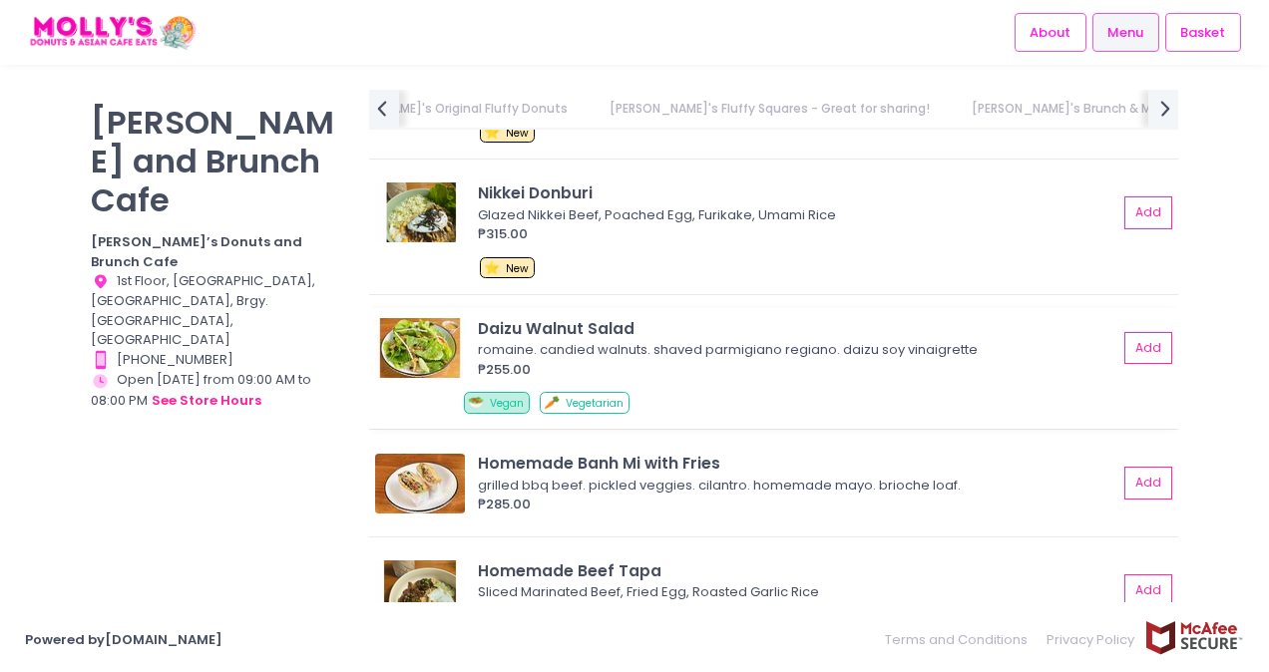
scroll to position [4564, 0]
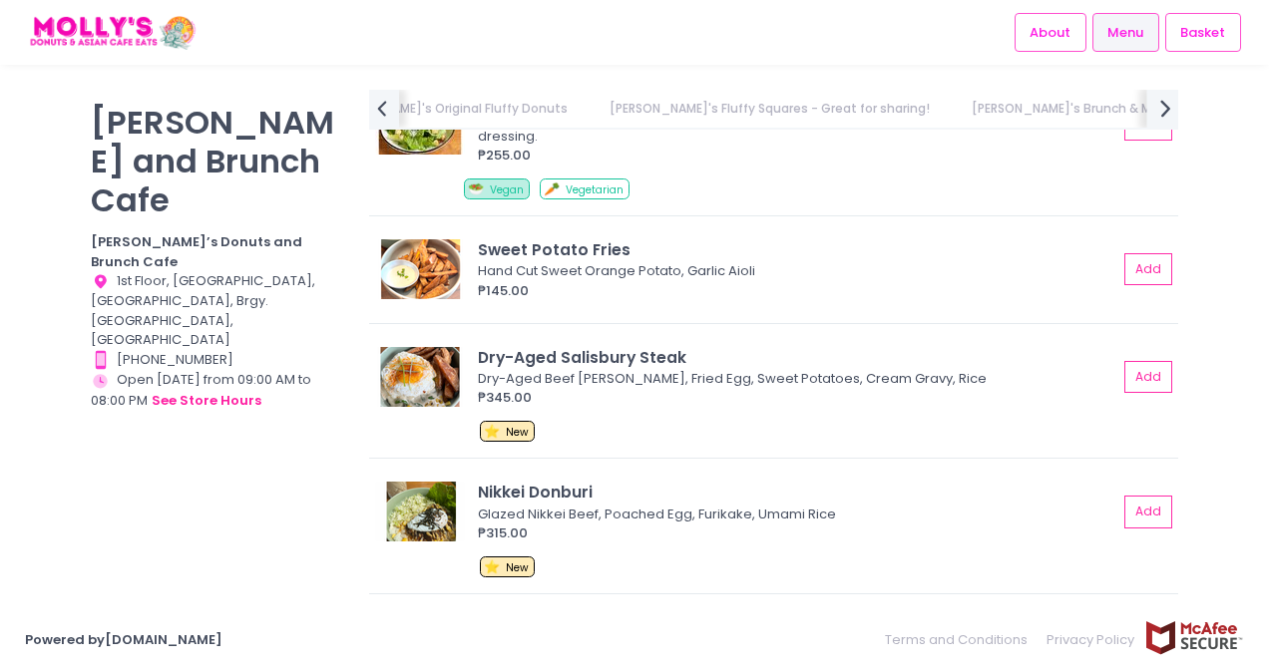
click at [1157, 109] on icon "next Created with Sketch." at bounding box center [1165, 108] width 29 height 29
click at [680, 108] on link "Other Beverages" at bounding box center [752, 109] width 144 height 38
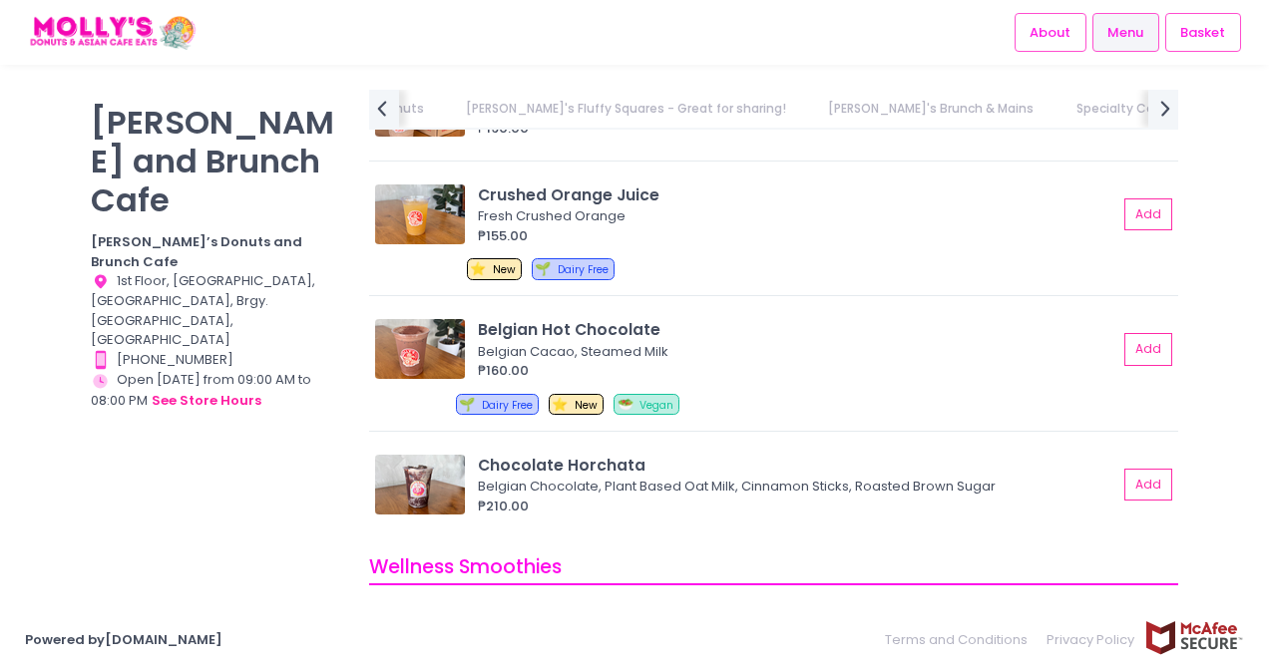
scroll to position [0, 1166]
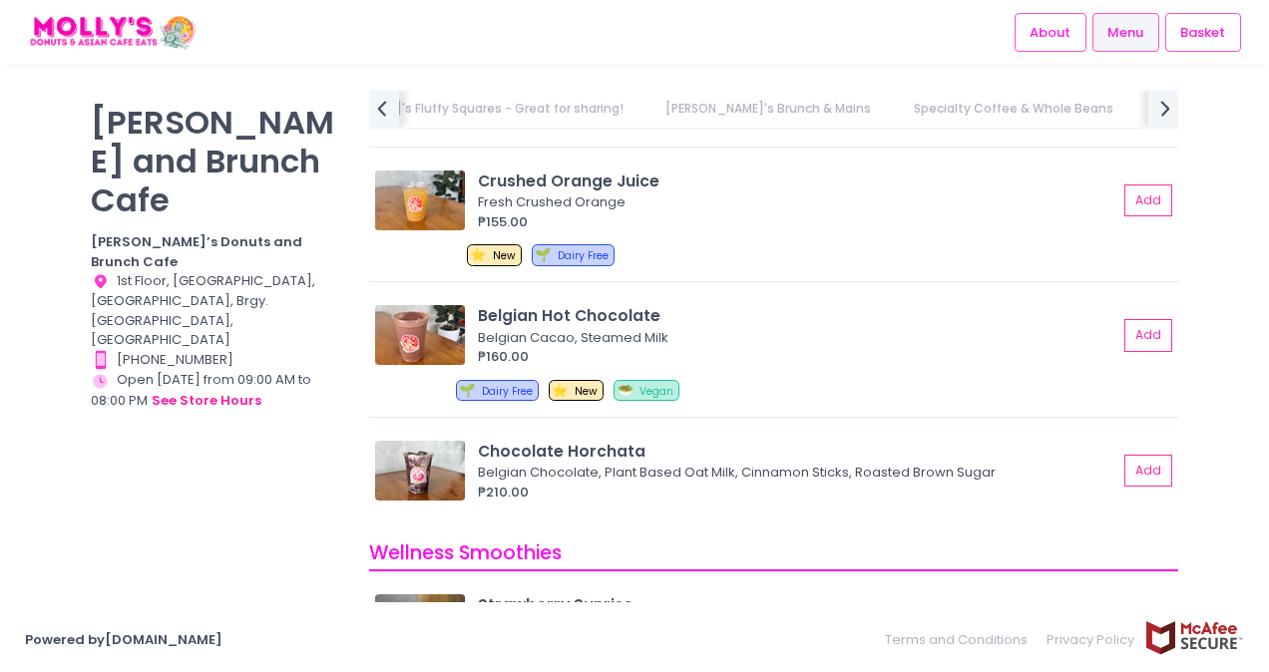
click at [419, 455] on img at bounding box center [420, 471] width 90 height 60
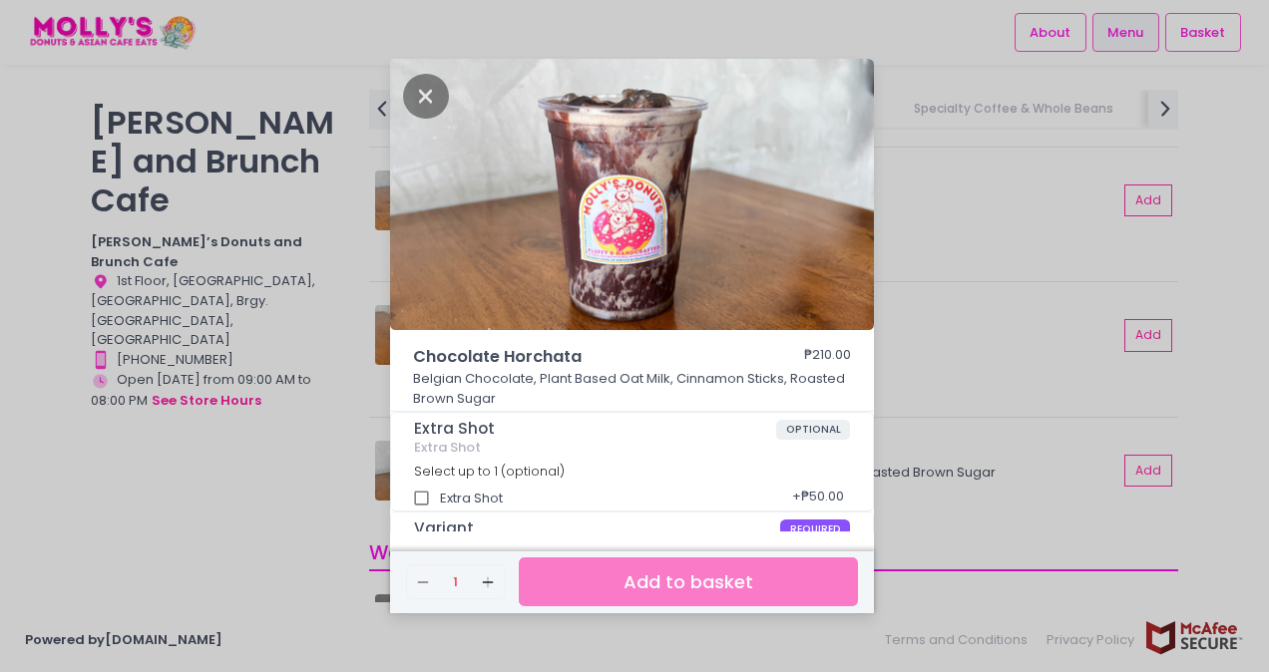
click at [965, 479] on div "Chocolate Horchata ₱210.00 Belgian Chocolate, Plant Based Oat Milk, Cinnamon St…" at bounding box center [634, 336] width 1269 height 672
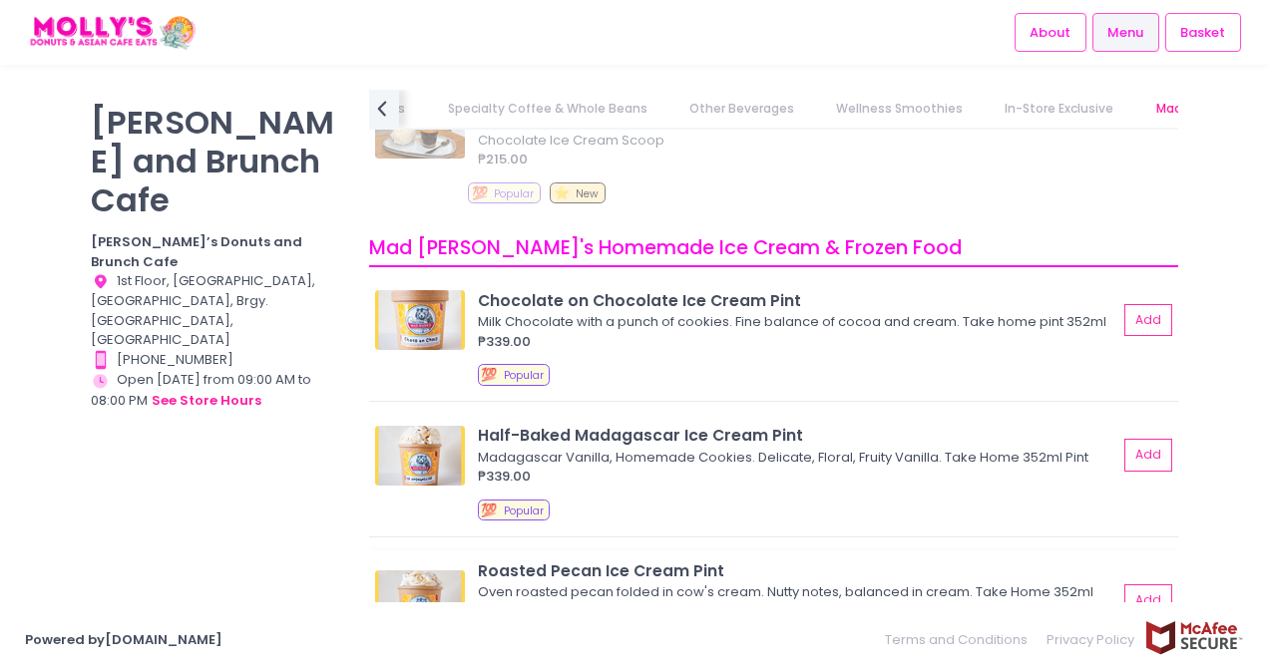
scroll to position [9298, 0]
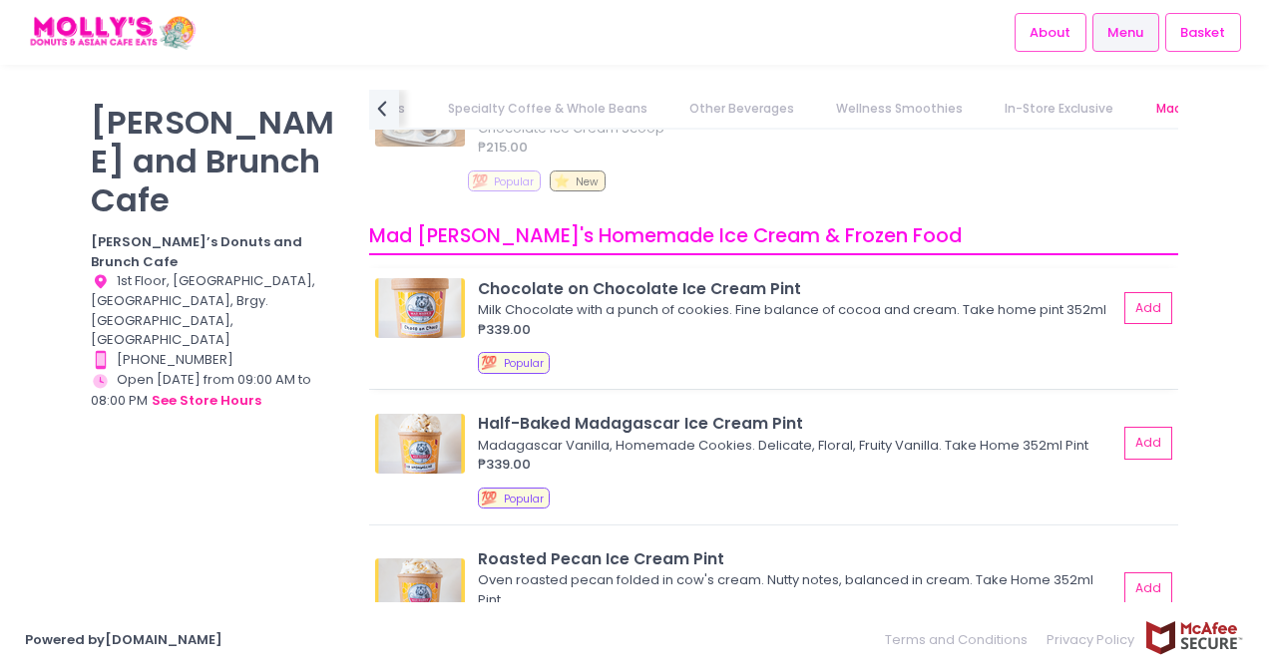
click at [433, 311] on img at bounding box center [420, 308] width 90 height 60
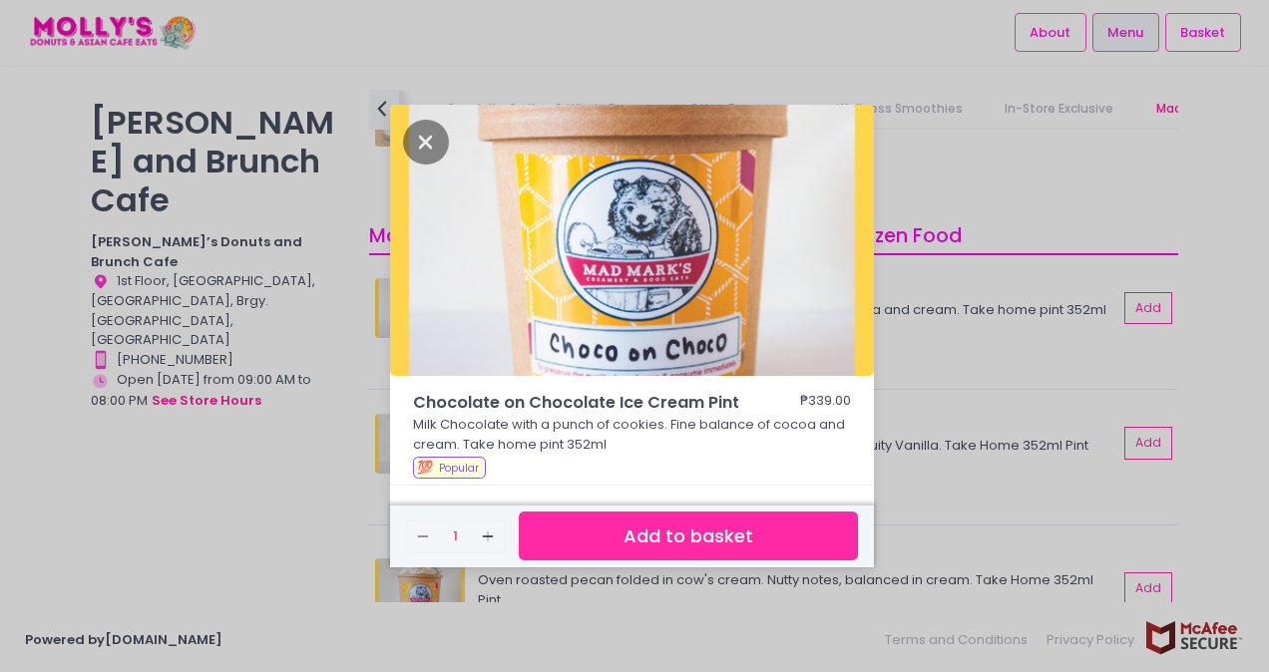
click at [1019, 365] on div "Chocolate on Chocolate Ice Cream Pint ₱339.00 Milk Chocolate with a punch of co…" at bounding box center [634, 336] width 1269 height 672
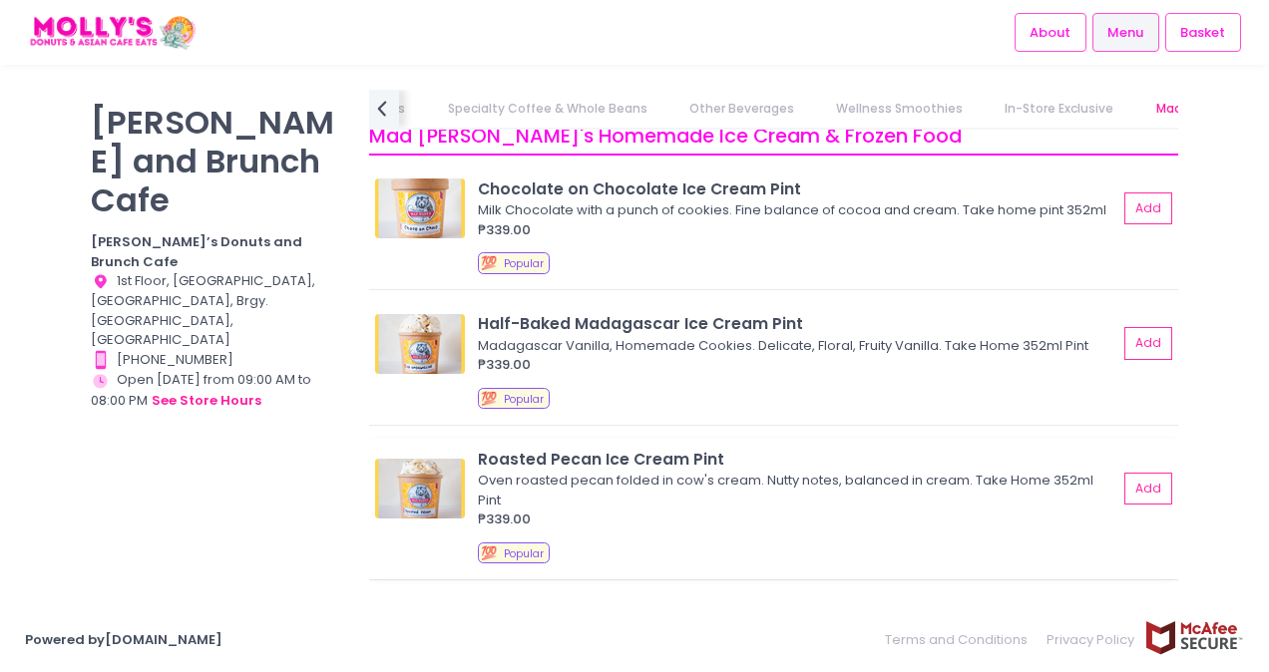
scroll to position [9497, 0]
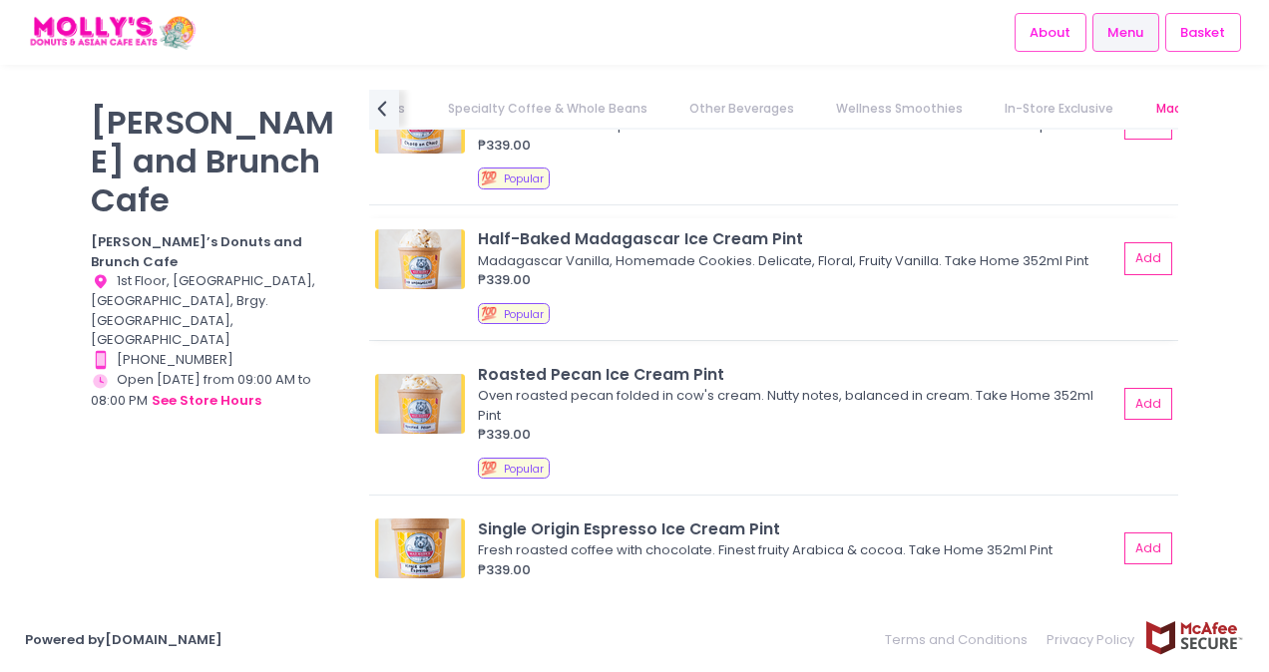
click at [419, 262] on img at bounding box center [420, 259] width 90 height 60
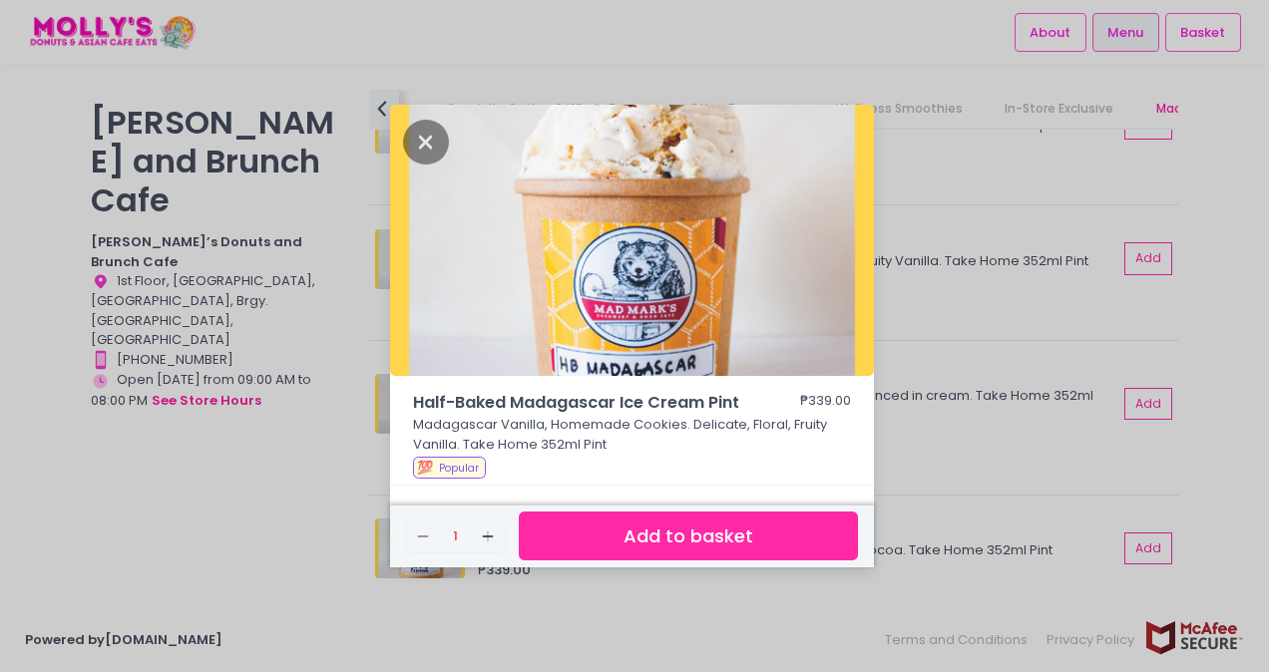
click at [1035, 288] on div "Half-Baked Madagascar Ice Cream Pint ₱339.00 Madagascar Vanilla, Homemade Cooki…" at bounding box center [634, 336] width 1269 height 672
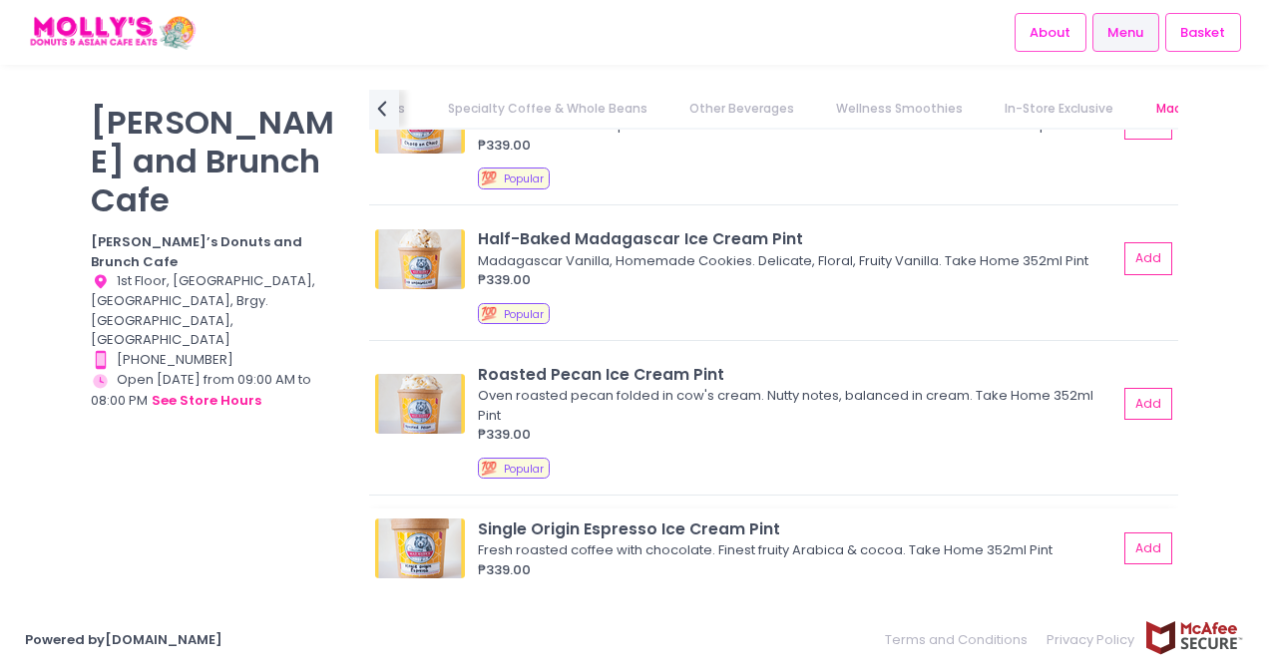
click at [430, 555] on img at bounding box center [420, 549] width 90 height 60
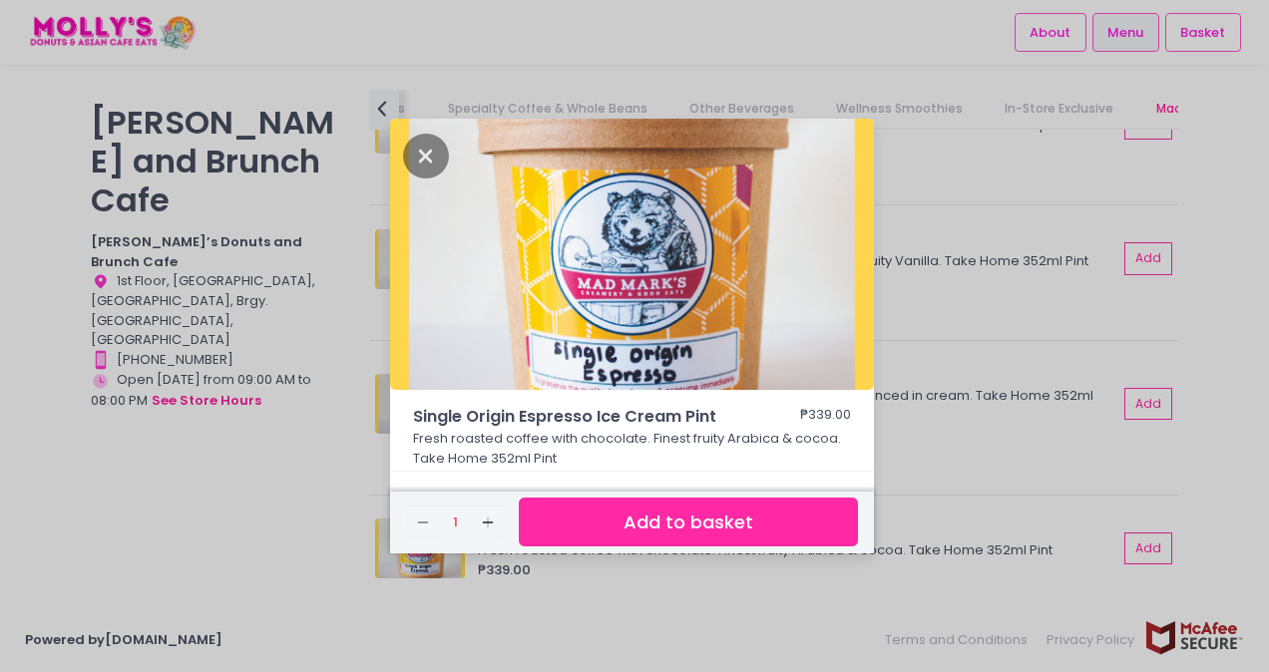
click at [633, 237] on img at bounding box center [632, 254] width 484 height 271
click at [934, 345] on div "Single Origin Espresso Ice Cream Pint ₱339.00 Fresh roasted coffee with chocola…" at bounding box center [634, 336] width 1269 height 672
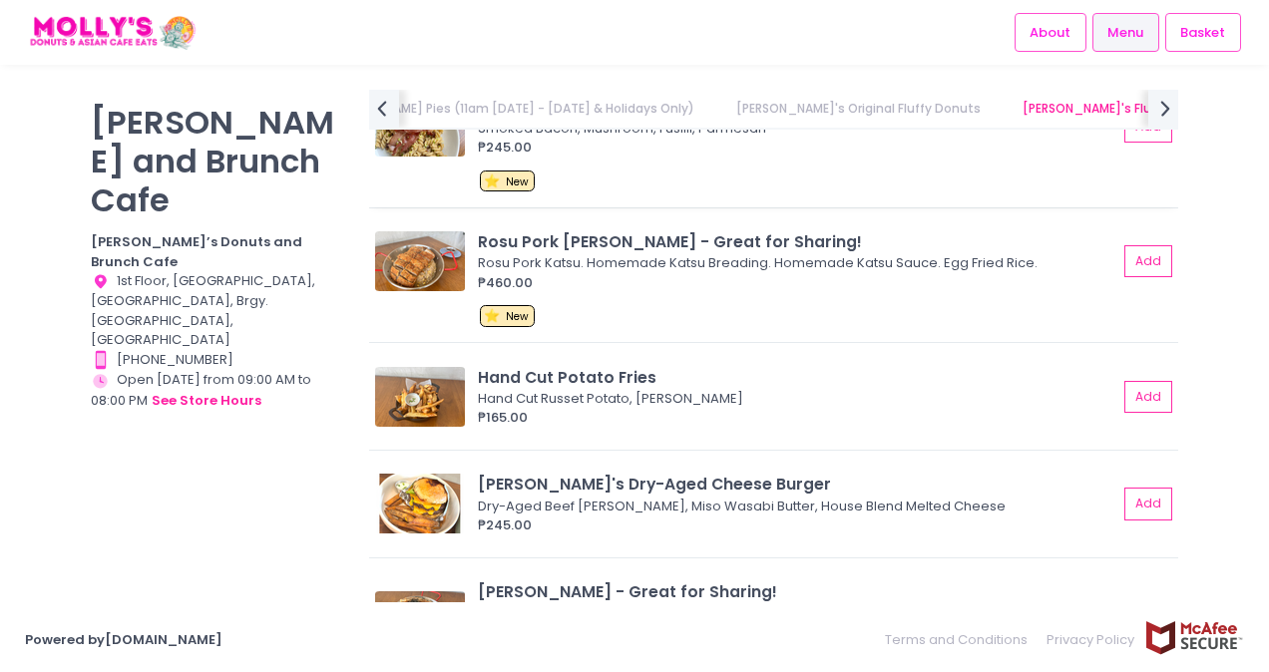
scroll to position [3912, 0]
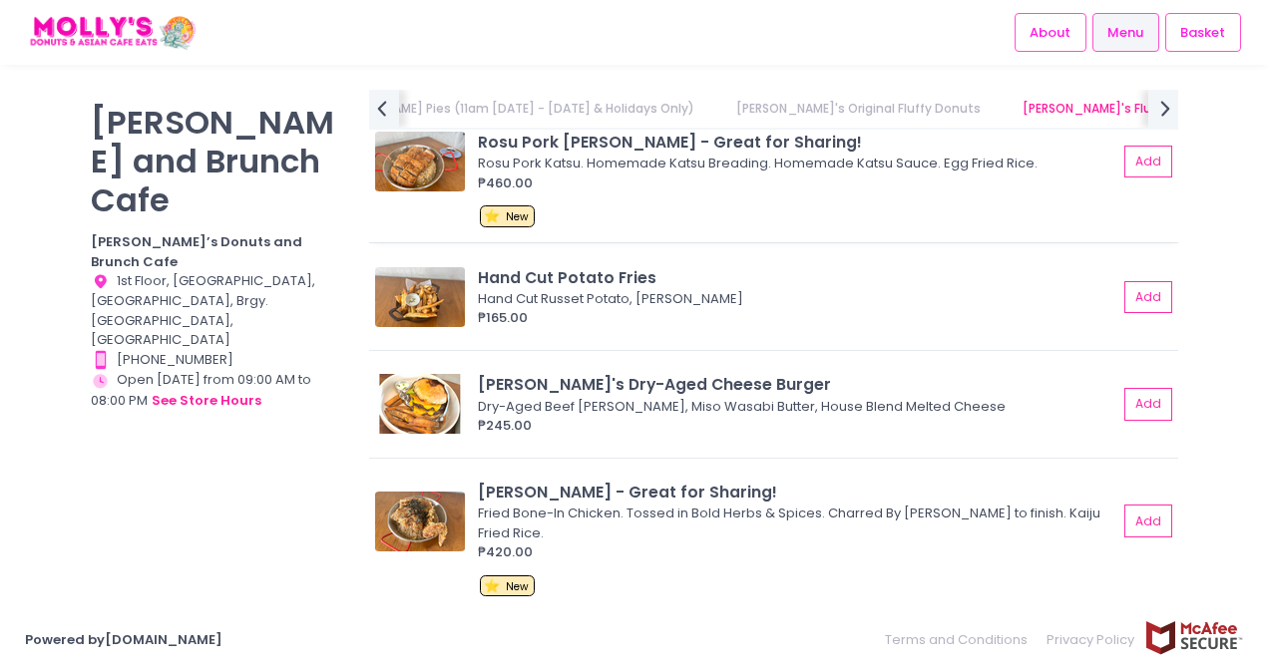
click at [450, 155] on img at bounding box center [420, 162] width 90 height 60
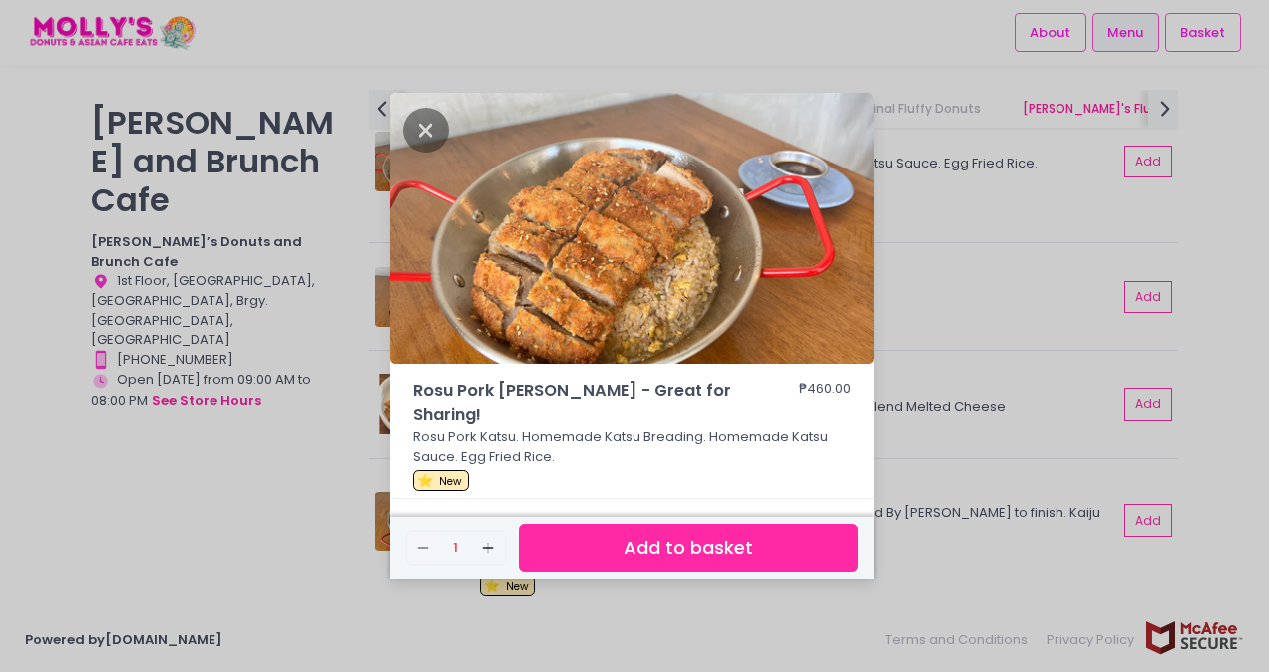
click at [1027, 408] on div "Rosu Pork [PERSON_NAME] - Great for Sharing! ₱460.00 Rosu Pork Katsu. Homemade …" at bounding box center [634, 336] width 1269 height 672
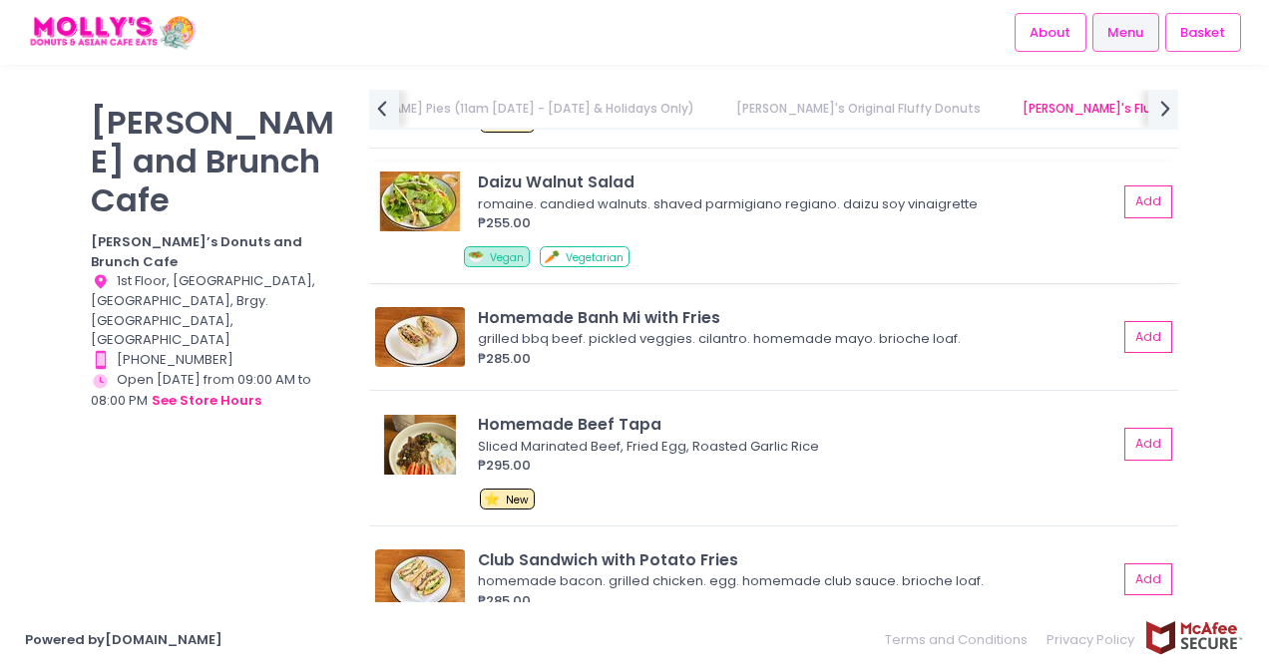
scroll to position [5109, 0]
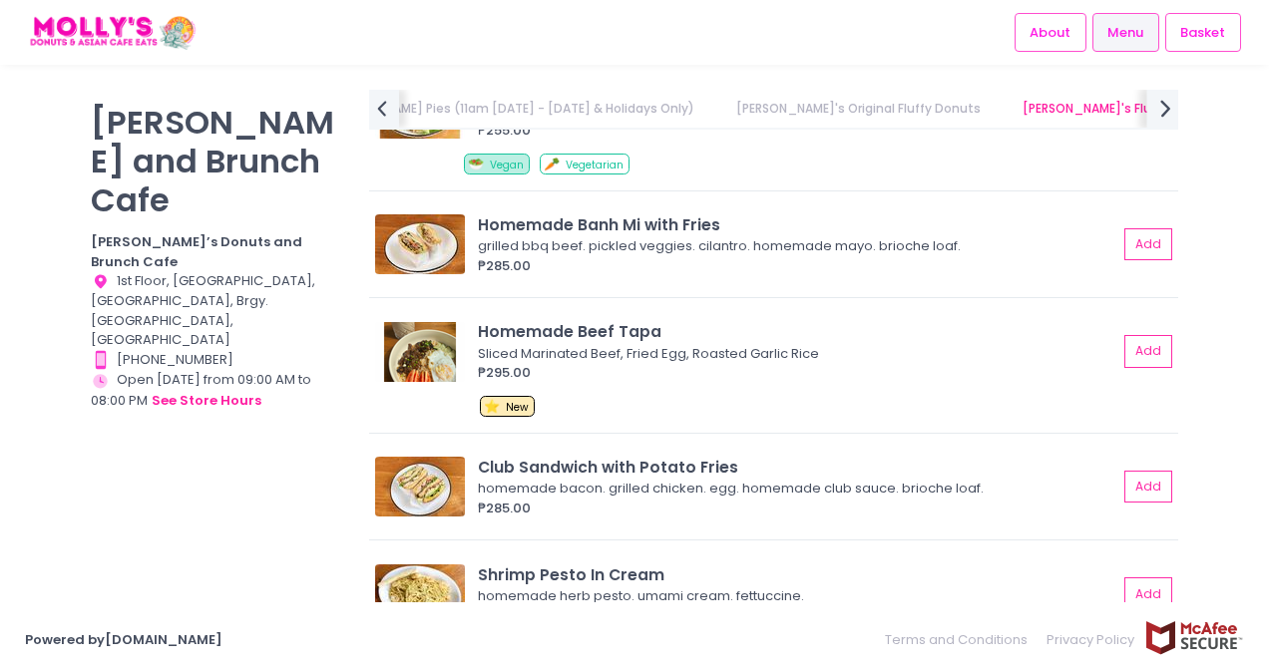
click at [1169, 115] on icon "next Created with Sketch." at bounding box center [1165, 108] width 29 height 29
click at [1155, 112] on icon "next Created with Sketch." at bounding box center [1165, 108] width 29 height 29
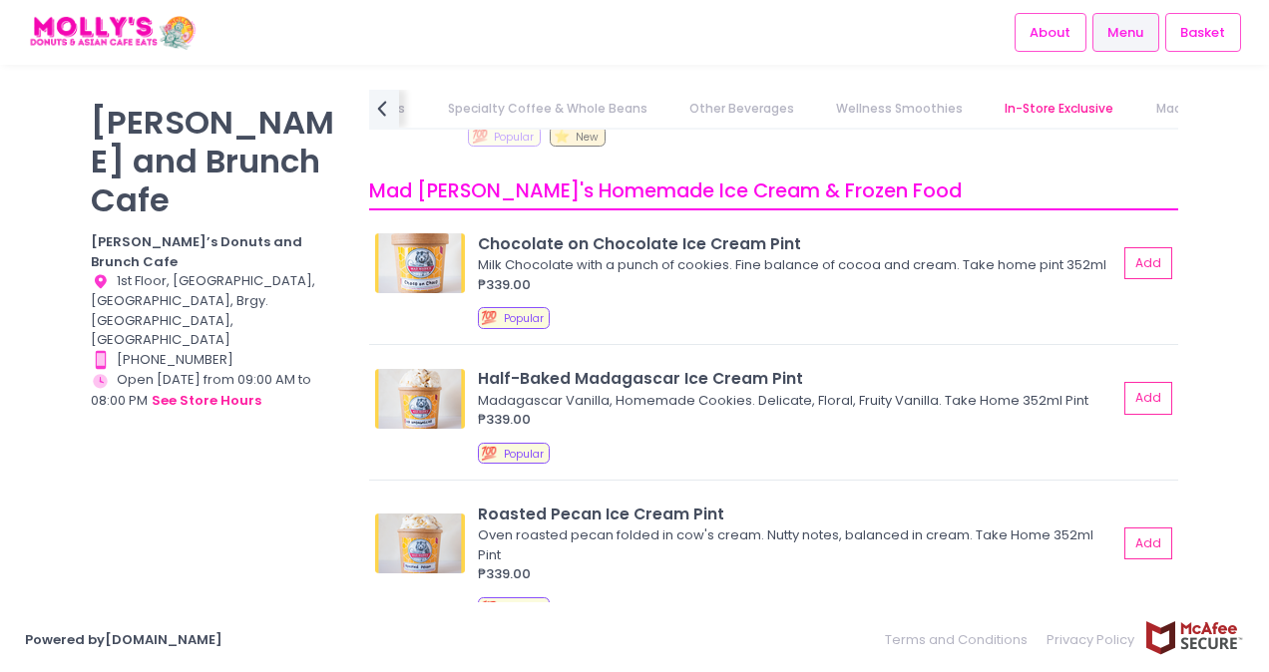
scroll to position [9198, 0]
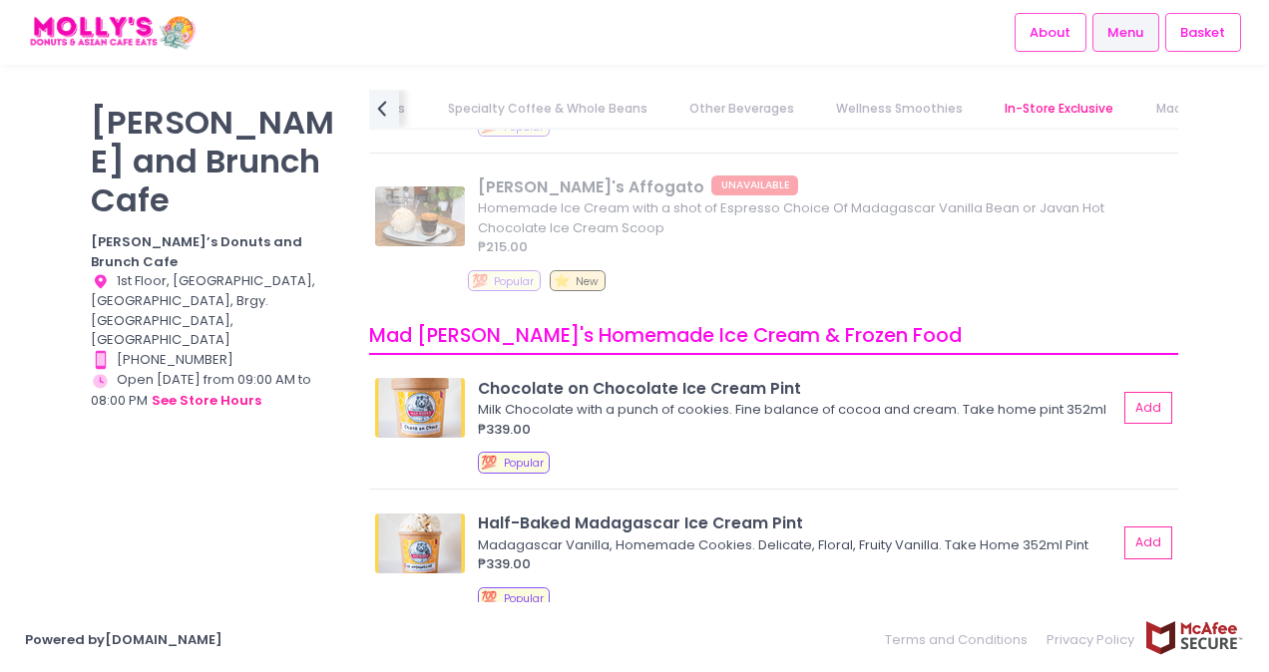
click at [669, 106] on link "Other Beverages" at bounding box center [741, 109] width 144 height 38
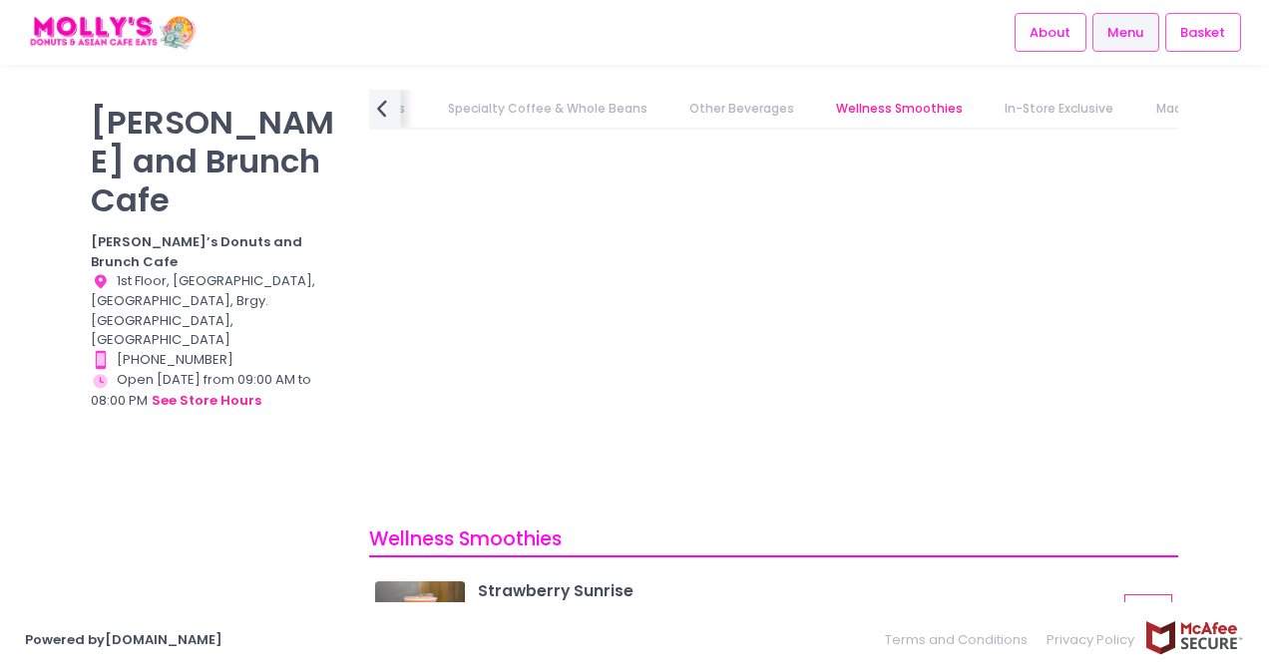
scroll to position [0, 977]
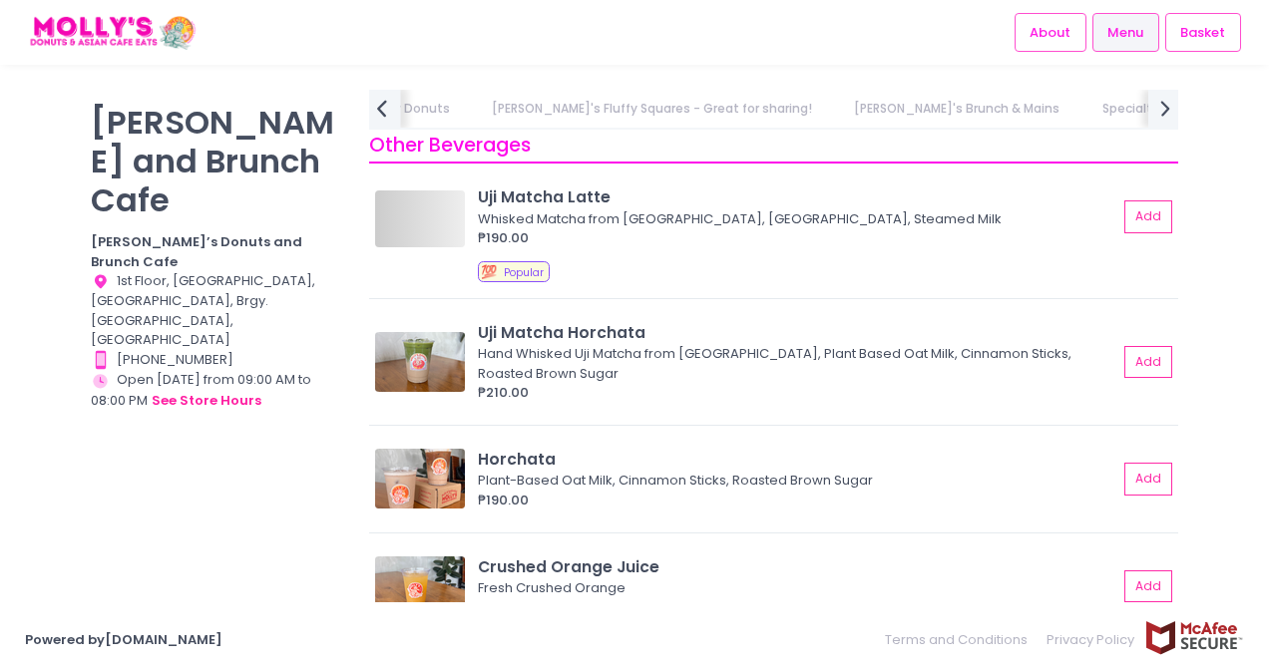
click at [391, 106] on icon "prev Created with Sketch." at bounding box center [381, 108] width 29 height 29
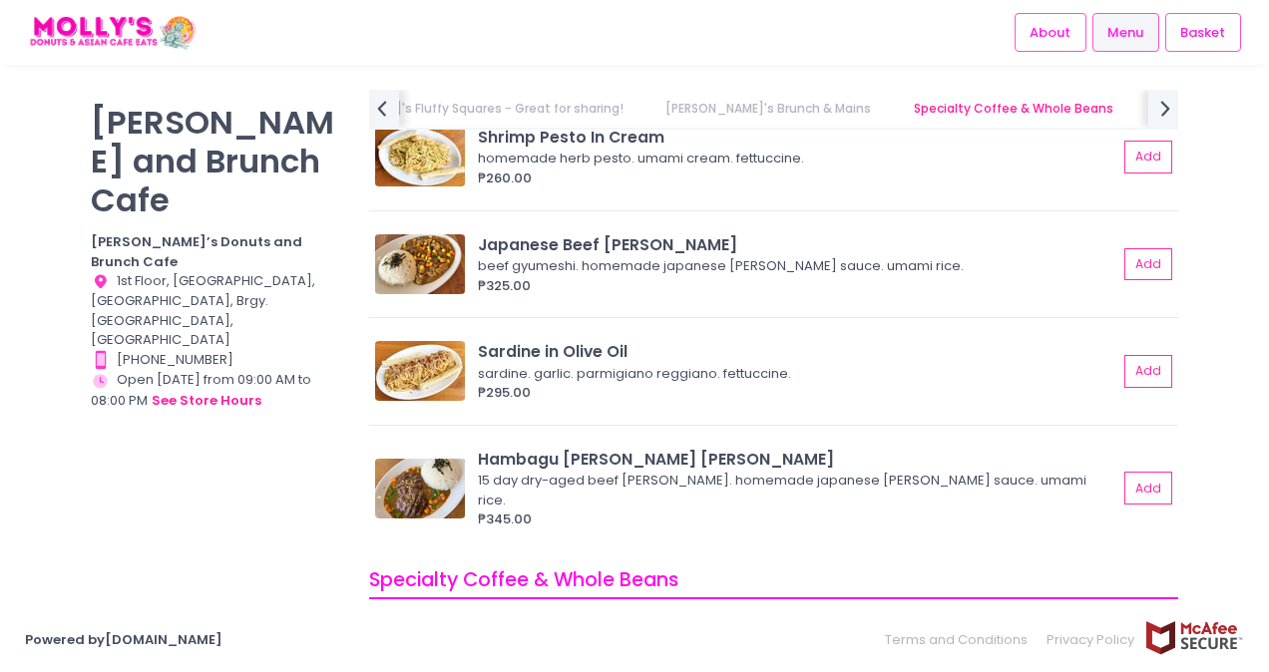
scroll to position [5653, 0]
